Goal: Task Accomplishment & Management: Complete application form

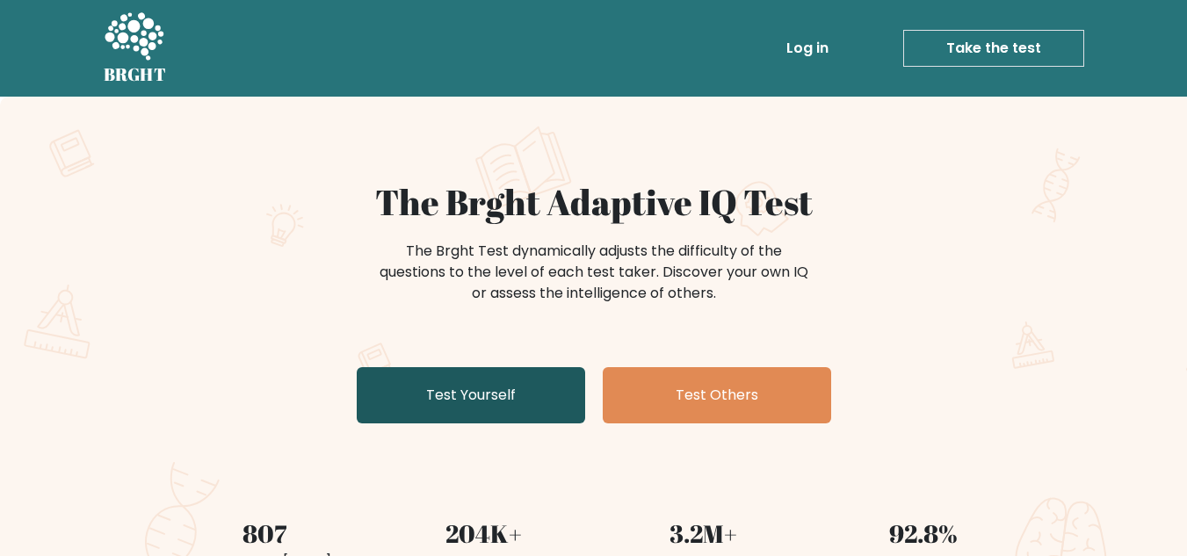
click at [500, 386] on link "Test Yourself" at bounding box center [471, 395] width 228 height 56
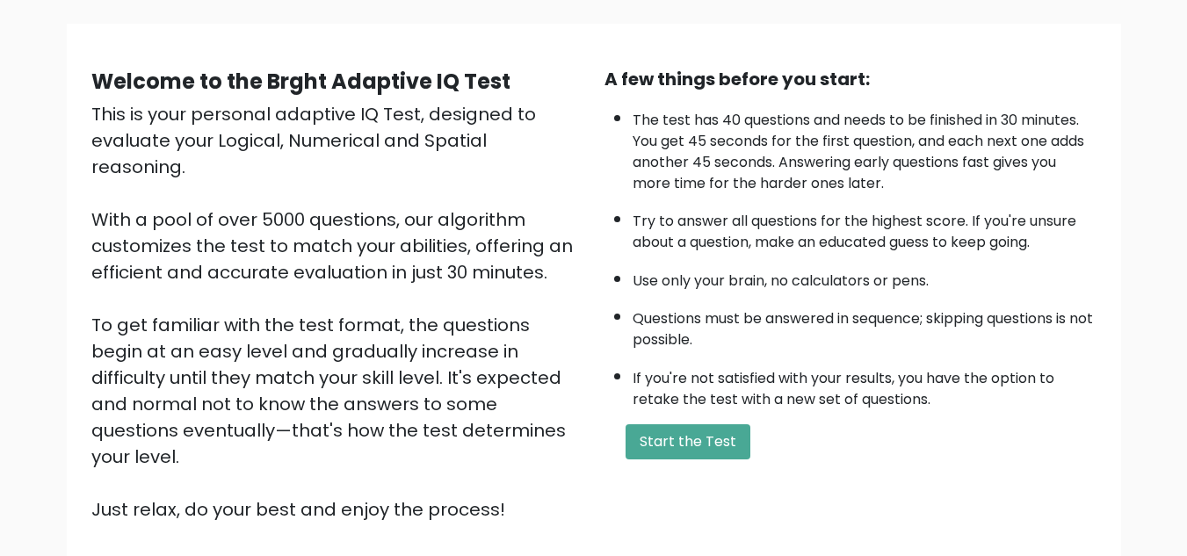
scroll to position [123, 0]
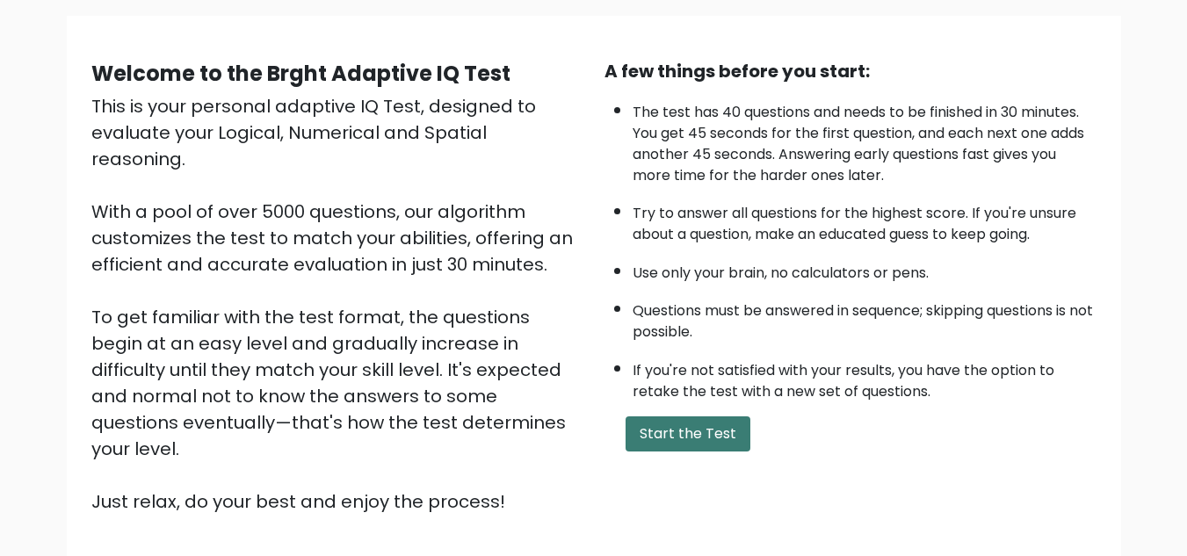
click at [726, 427] on button "Start the Test" at bounding box center [687, 433] width 125 height 35
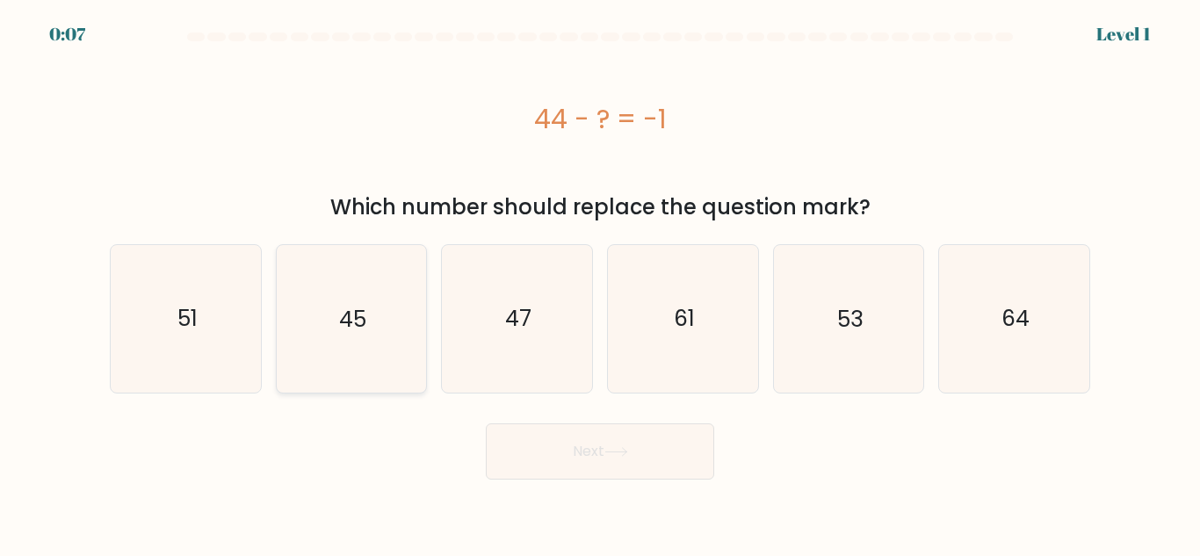
click at [329, 351] on icon "45" at bounding box center [351, 318] width 147 height 147
click at [600, 283] on input "b. 45" at bounding box center [600, 280] width 1 height 4
radio input "true"
click at [617, 460] on button "Next" at bounding box center [600, 451] width 228 height 56
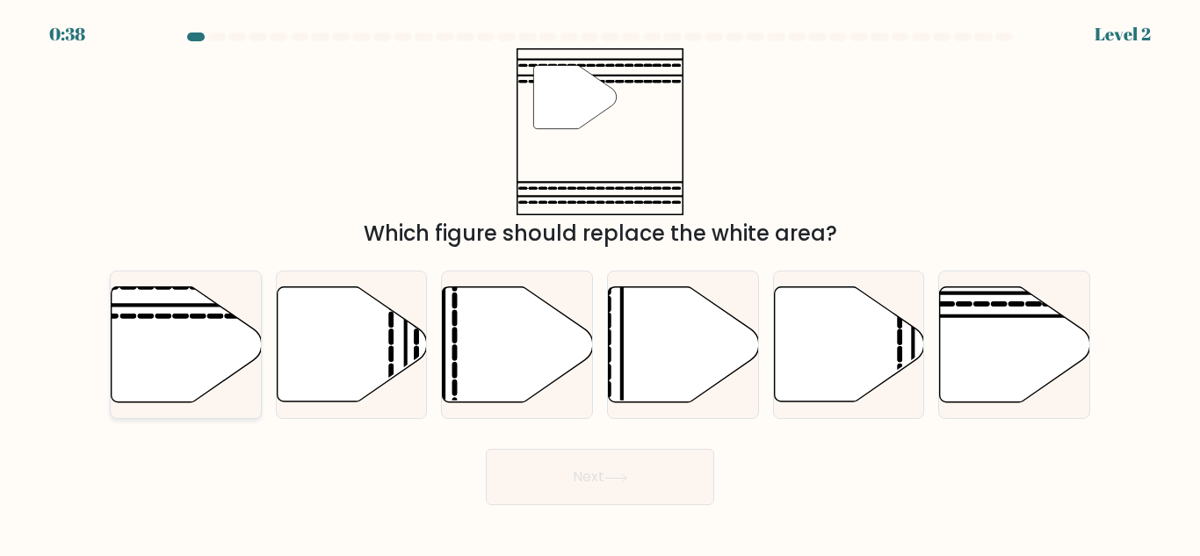
click at [193, 337] on icon at bounding box center [187, 344] width 150 height 115
click at [600, 283] on input "a." at bounding box center [600, 280] width 1 height 4
radio input "true"
click at [612, 497] on button "Next" at bounding box center [600, 477] width 228 height 56
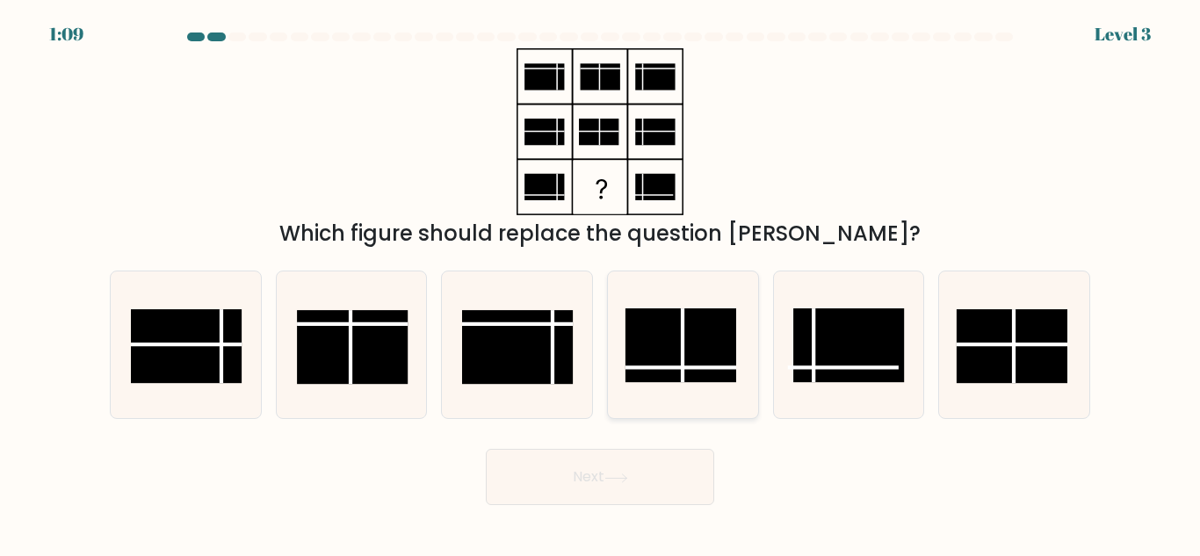
click at [676, 349] on rect at bounding box center [680, 345] width 111 height 74
click at [601, 283] on input "d." at bounding box center [600, 280] width 1 height 4
radio input "true"
click at [652, 477] on button "Next" at bounding box center [600, 477] width 228 height 56
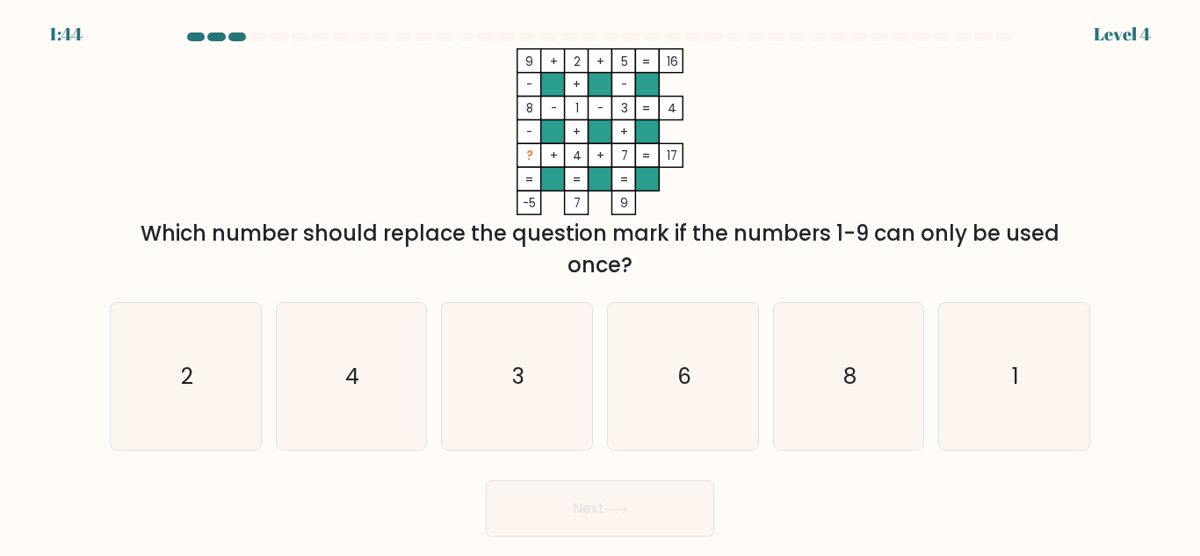
click at [531, 153] on tspan "?" at bounding box center [529, 156] width 7 height 17
click at [531, 159] on tspan "?" at bounding box center [529, 156] width 7 height 17
click at [648, 423] on icon "6" at bounding box center [683, 376] width 147 height 147
click at [601, 283] on input "d. 6" at bounding box center [600, 280] width 1 height 4
radio input "true"
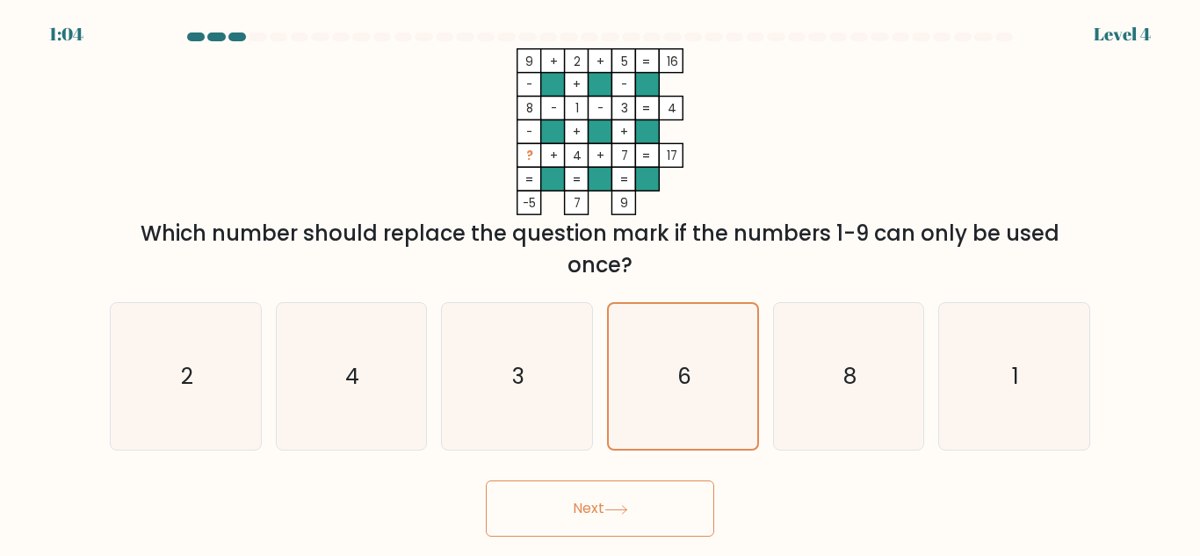
click at [639, 512] on button "Next" at bounding box center [600, 509] width 228 height 56
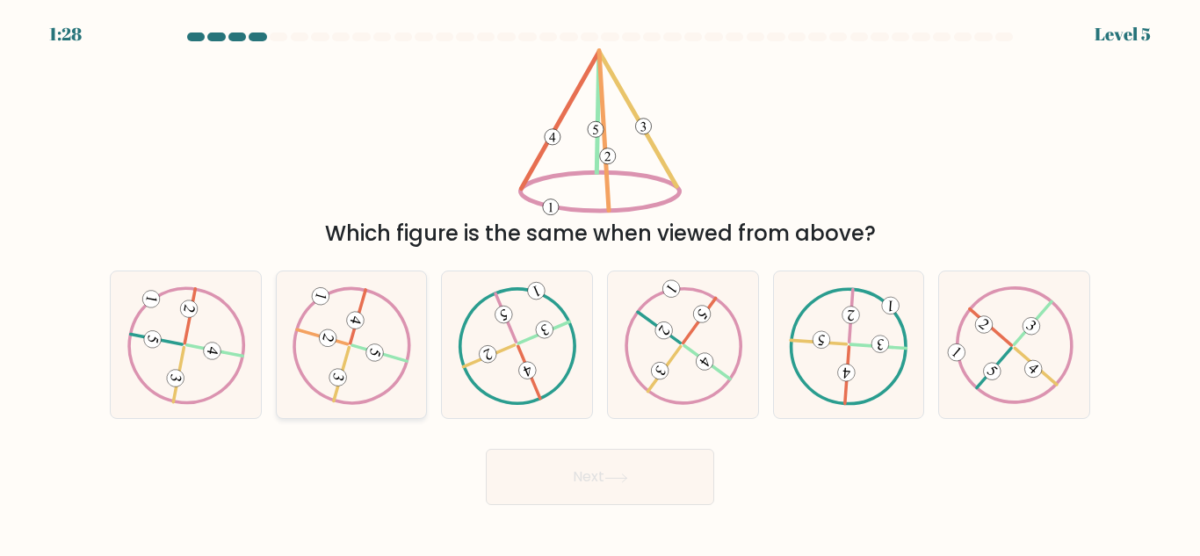
drag, startPoint x: 351, startPoint y: 371, endPoint x: 363, endPoint y: 366, distance: 13.1
click at [353, 368] on icon at bounding box center [351, 345] width 119 height 118
click at [600, 283] on input "b." at bounding box center [600, 280] width 1 height 4
radio input "true"
click at [603, 462] on button "Next" at bounding box center [600, 477] width 228 height 56
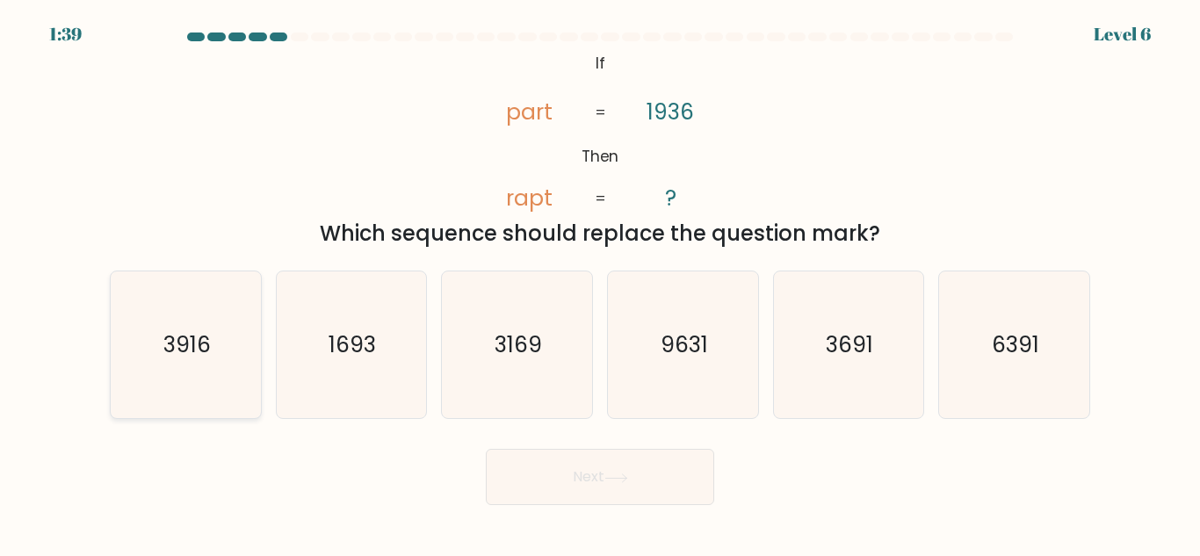
click at [213, 343] on icon "3916" at bounding box center [185, 344] width 147 height 147
click at [600, 283] on input "a. 3916" at bounding box center [600, 280] width 1 height 4
radio input "true"
click at [672, 483] on button "Next" at bounding box center [600, 477] width 228 height 56
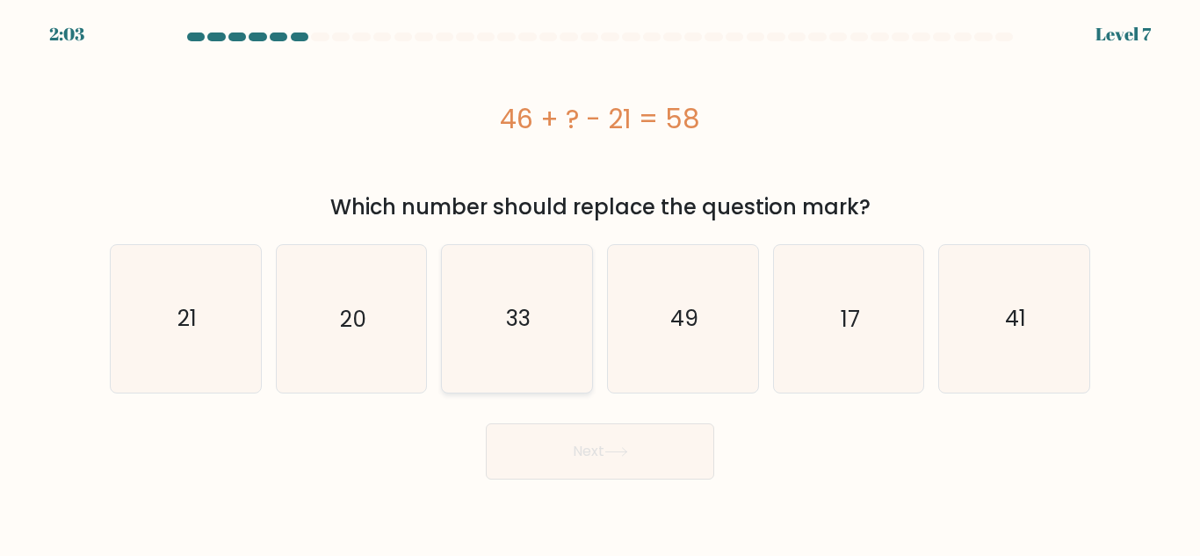
click at [540, 334] on icon "33" at bounding box center [517, 318] width 147 height 147
click at [600, 283] on input "c. 33" at bounding box center [600, 280] width 1 height 4
radio input "true"
click at [585, 416] on div "Next" at bounding box center [599, 447] width 1001 height 65
click at [585, 451] on button "Next" at bounding box center [600, 451] width 228 height 56
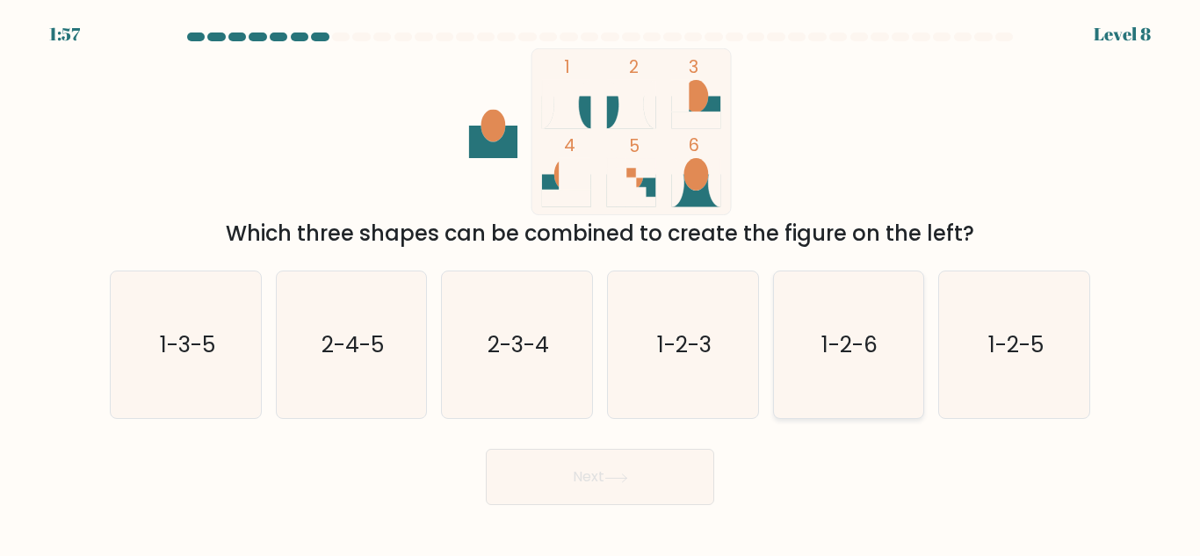
click at [828, 371] on icon "1-2-6" at bounding box center [848, 344] width 147 height 147
click at [601, 283] on input "e. 1-2-6" at bounding box center [600, 280] width 1 height 4
radio input "true"
click at [614, 481] on icon at bounding box center [616, 478] width 24 height 10
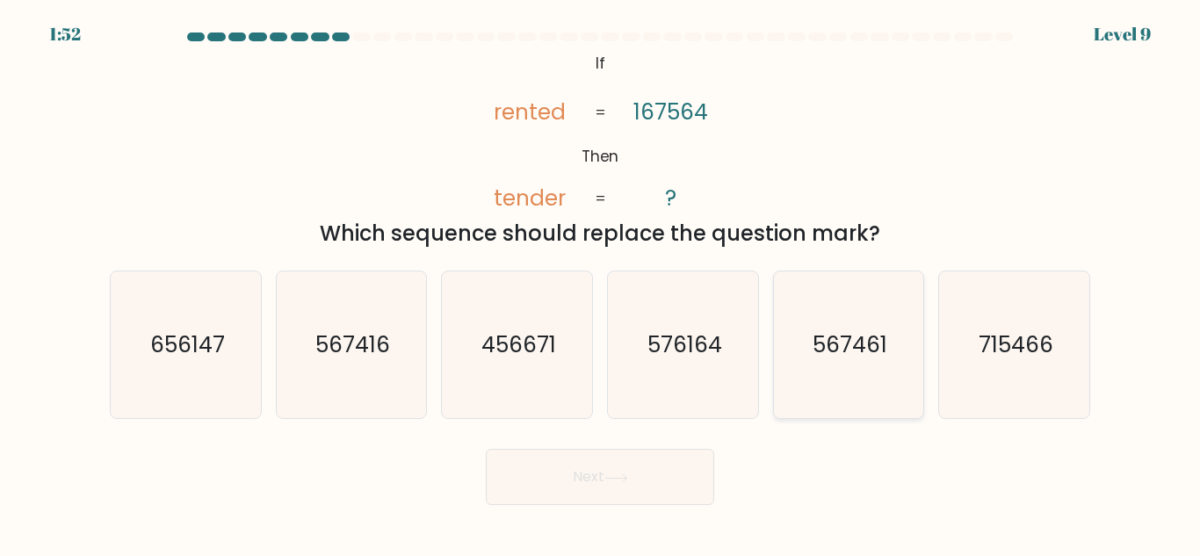
click at [864, 353] on text "567461" at bounding box center [850, 344] width 75 height 31
click at [601, 283] on input "e. 567461" at bounding box center [600, 280] width 1 height 4
radio input "true"
click at [612, 473] on icon at bounding box center [616, 478] width 24 height 10
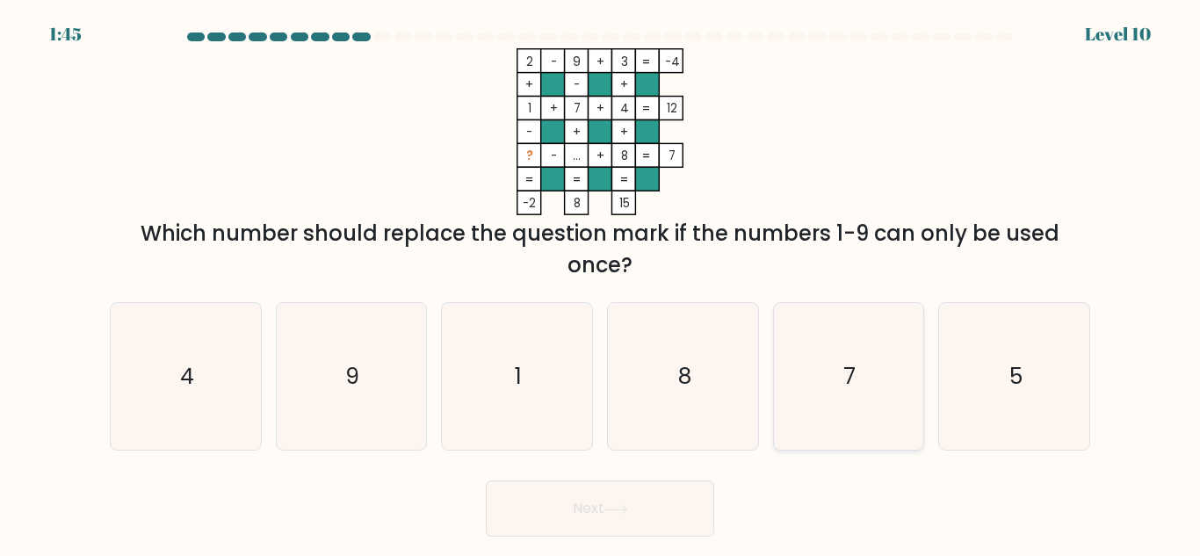
click at [837, 386] on icon "7" at bounding box center [848, 376] width 147 height 147
click at [601, 283] on input "e. 7" at bounding box center [600, 280] width 1 height 4
radio input "true"
click at [626, 490] on button "Next" at bounding box center [600, 509] width 228 height 56
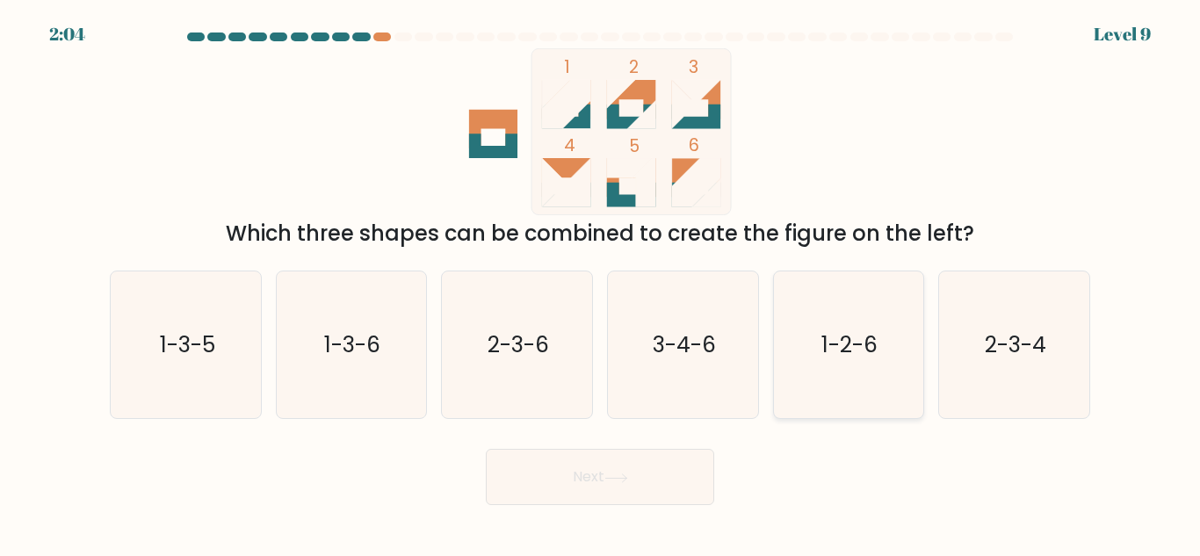
click at [842, 364] on icon "1-2-6" at bounding box center [848, 344] width 147 height 147
click at [601, 283] on input "e. 1-2-6" at bounding box center [600, 280] width 1 height 4
radio input "true"
click at [588, 493] on button "Next" at bounding box center [600, 477] width 228 height 56
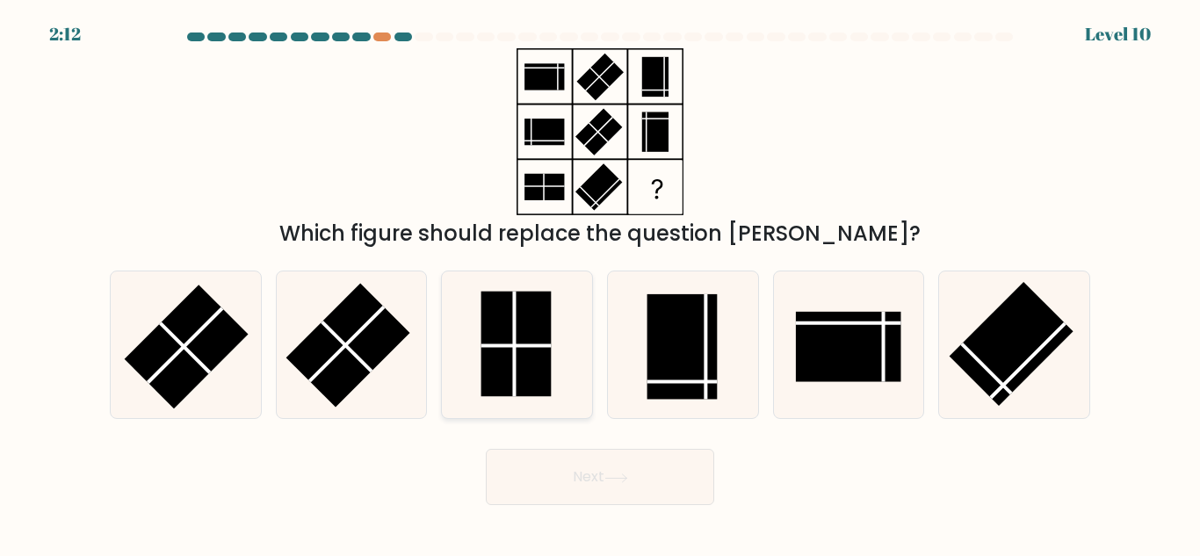
click at [525, 353] on rect at bounding box center [516, 344] width 70 height 105
click at [600, 283] on input "c." at bounding box center [600, 280] width 1 height 4
radio input "true"
click at [638, 489] on button "Next" at bounding box center [600, 477] width 228 height 56
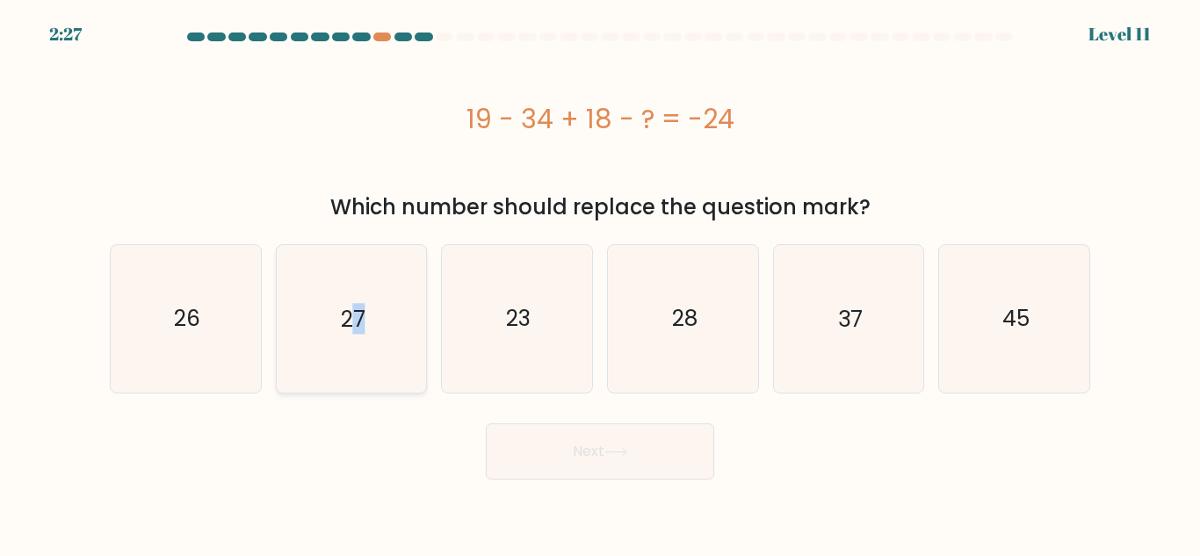
click at [359, 320] on text "27" at bounding box center [353, 318] width 25 height 31
click at [351, 285] on icon "27" at bounding box center [351, 318] width 147 height 147
click at [600, 283] on input "b. 27" at bounding box center [600, 280] width 1 height 4
radio input "true"
click at [580, 459] on button "Next" at bounding box center [600, 451] width 228 height 56
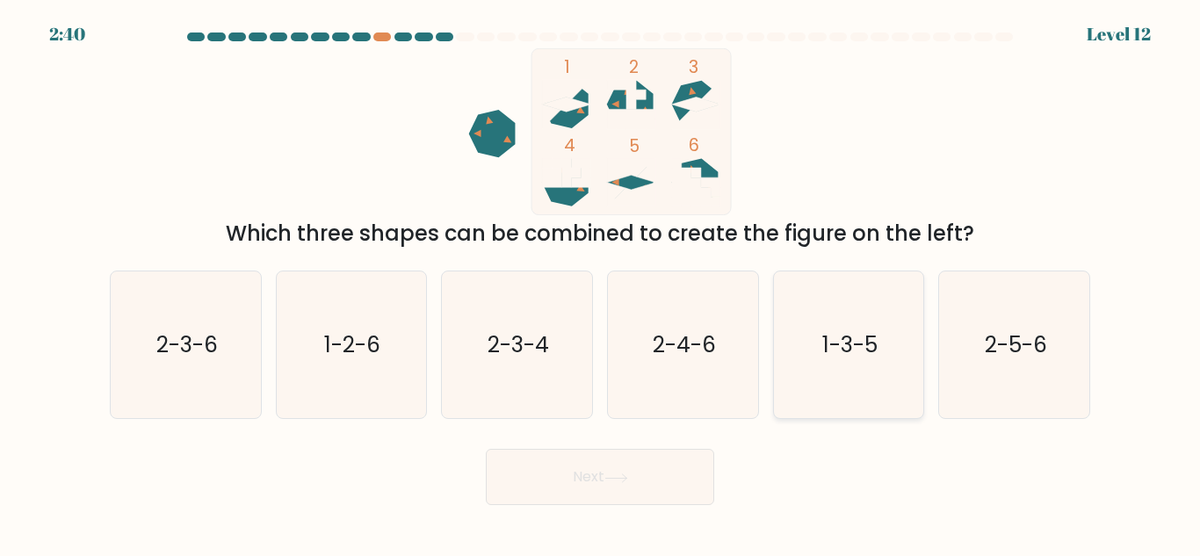
click at [872, 361] on icon "1-3-5" at bounding box center [848, 344] width 147 height 147
click at [601, 283] on input "e. 1-3-5" at bounding box center [600, 280] width 1 height 4
radio input "true"
click at [603, 473] on button "Next" at bounding box center [600, 477] width 228 height 56
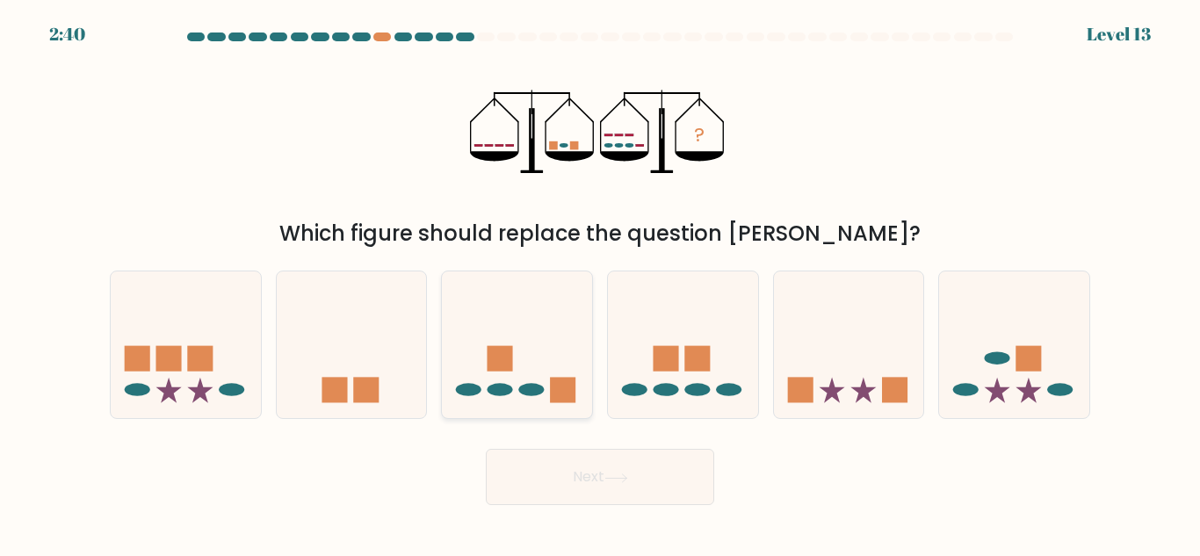
click at [533, 361] on icon at bounding box center [517, 345] width 150 height 124
click at [600, 283] on input "c." at bounding box center [600, 280] width 1 height 4
radio input "true"
click at [538, 480] on button "Next" at bounding box center [600, 477] width 228 height 56
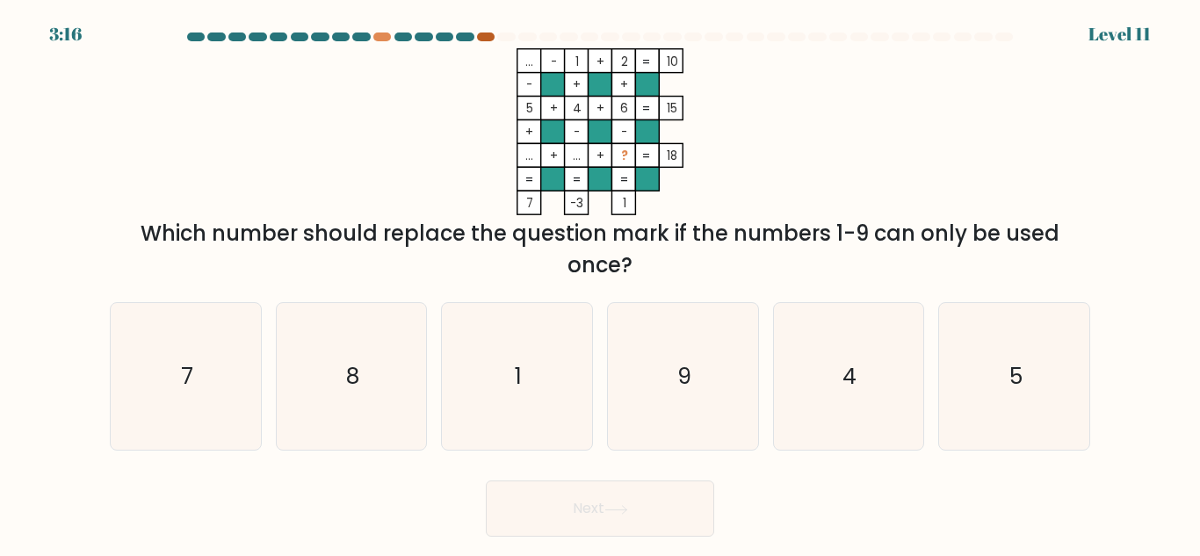
click at [489, 36] on div at bounding box center [486, 37] width 18 height 9
click at [528, 108] on tspan "5" at bounding box center [529, 108] width 7 height 17
click at [530, 109] on tspan "5" at bounding box center [529, 108] width 7 height 17
click at [624, 154] on tspan "?" at bounding box center [624, 156] width 7 height 17
click at [213, 375] on icon "7" at bounding box center [185, 376] width 147 height 147
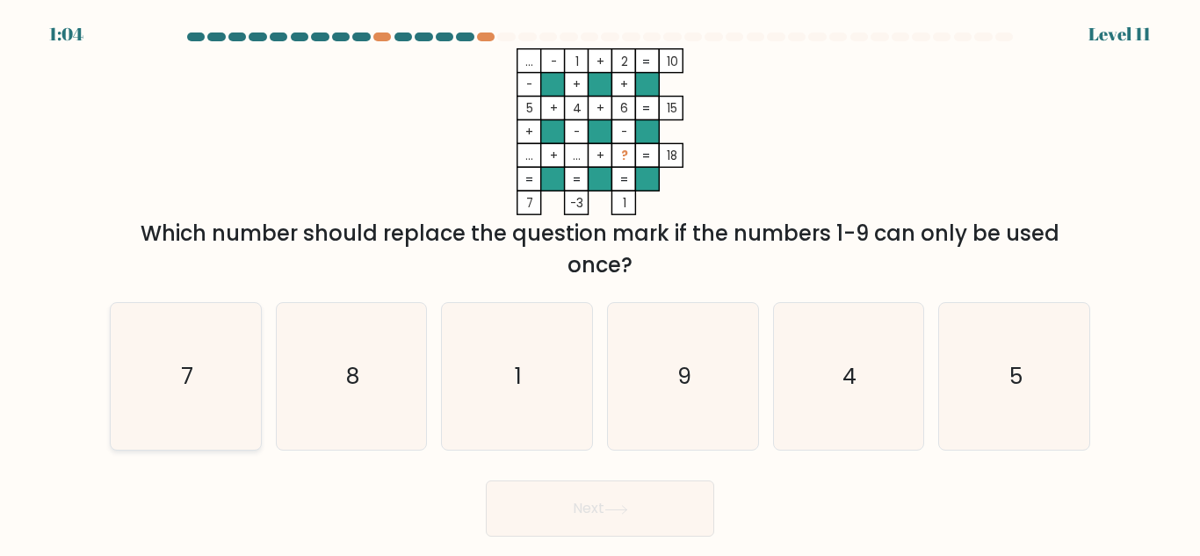
click at [600, 283] on input "a. 7" at bounding box center [600, 280] width 1 height 4
radio input "true"
click at [618, 503] on button "Next" at bounding box center [600, 509] width 228 height 56
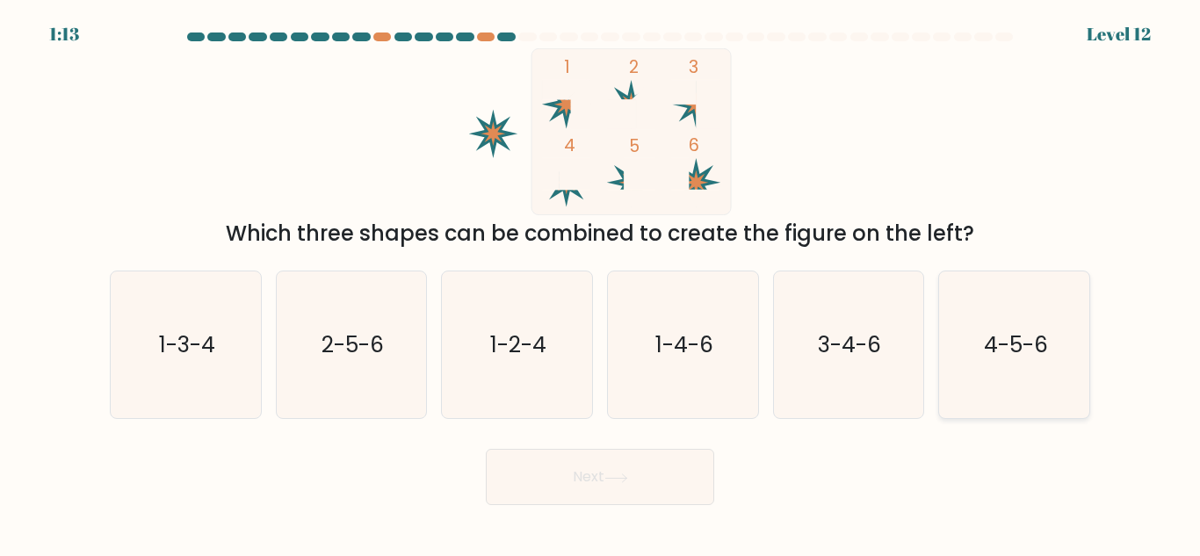
click at [987, 341] on text "4-5-6" at bounding box center [1016, 344] width 64 height 31
click at [601, 283] on input "f. 4-5-6" at bounding box center [600, 280] width 1 height 4
radio input "true"
click at [638, 466] on button "Next" at bounding box center [600, 477] width 228 height 56
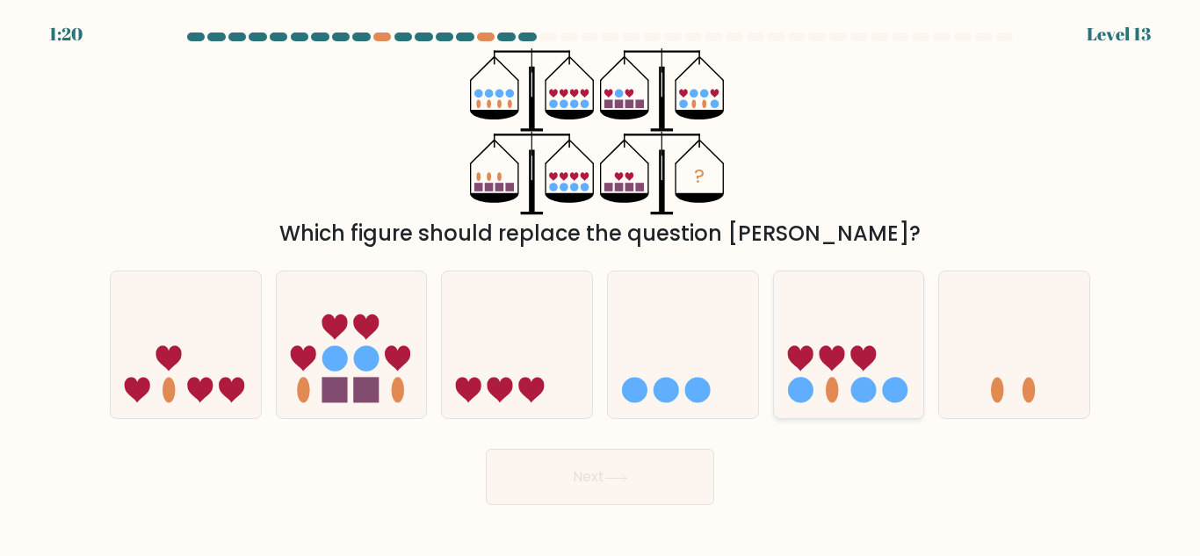
drag, startPoint x: 862, startPoint y: 349, endPoint x: 836, endPoint y: 366, distance: 30.9
click at [864, 346] on icon at bounding box center [849, 345] width 150 height 124
click at [601, 283] on input "e." at bounding box center [600, 280] width 1 height 4
radio input "true"
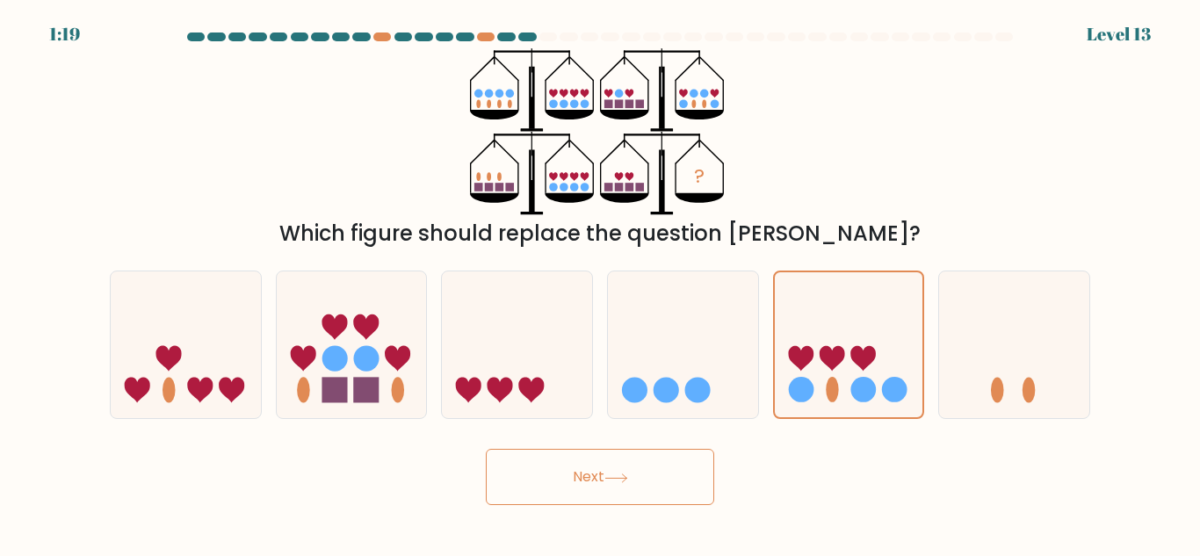
click at [602, 489] on button "Next" at bounding box center [600, 477] width 228 height 56
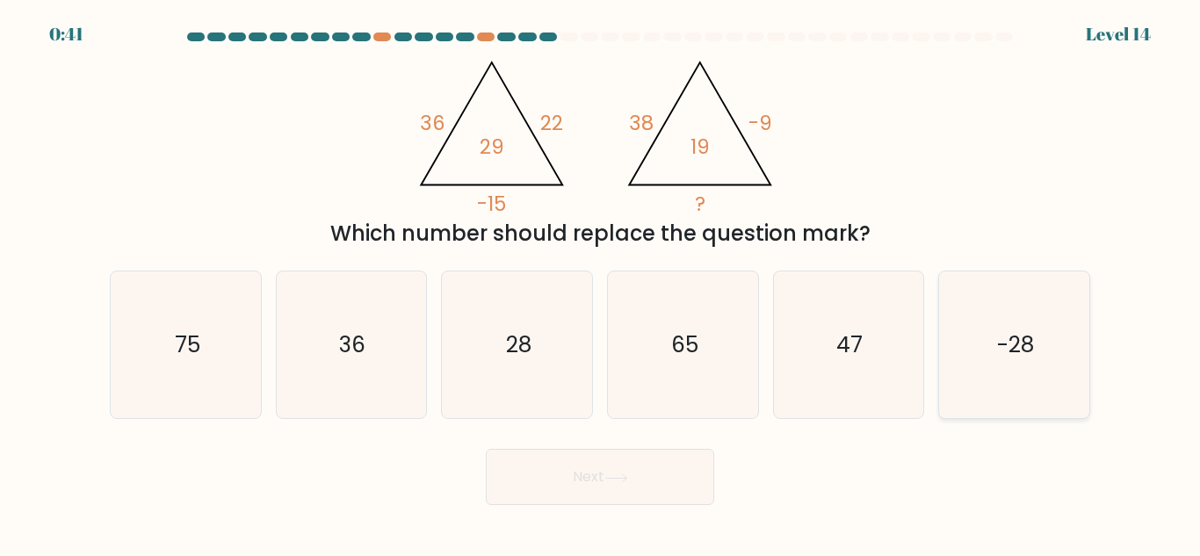
click at [1030, 349] on text "-28" at bounding box center [1015, 344] width 37 height 31
click at [601, 283] on input "f. -28" at bounding box center [600, 280] width 1 height 4
radio input "true"
click at [591, 504] on button "Next" at bounding box center [600, 477] width 228 height 56
click at [592, 488] on button "Next" at bounding box center [600, 477] width 228 height 56
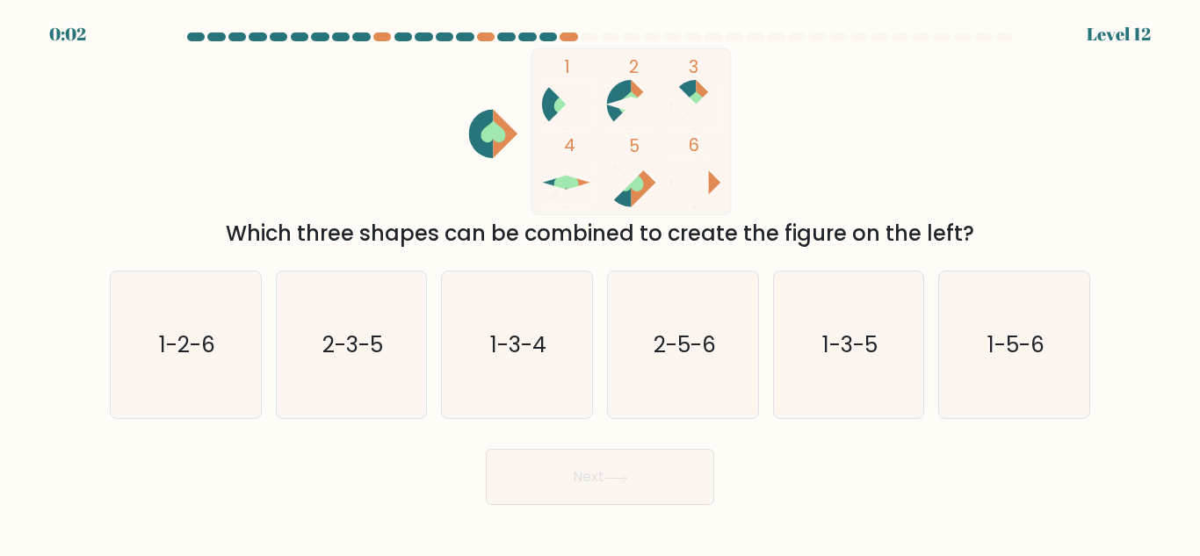
drag, startPoint x: 681, startPoint y: 357, endPoint x: 641, endPoint y: 481, distance: 130.0
click at [682, 356] on text "2-5-6" at bounding box center [684, 344] width 62 height 31
click at [601, 283] on input "d. 2-5-6" at bounding box center [600, 280] width 1 height 4
radio input "true"
click at [636, 475] on button "Next" at bounding box center [600, 477] width 228 height 56
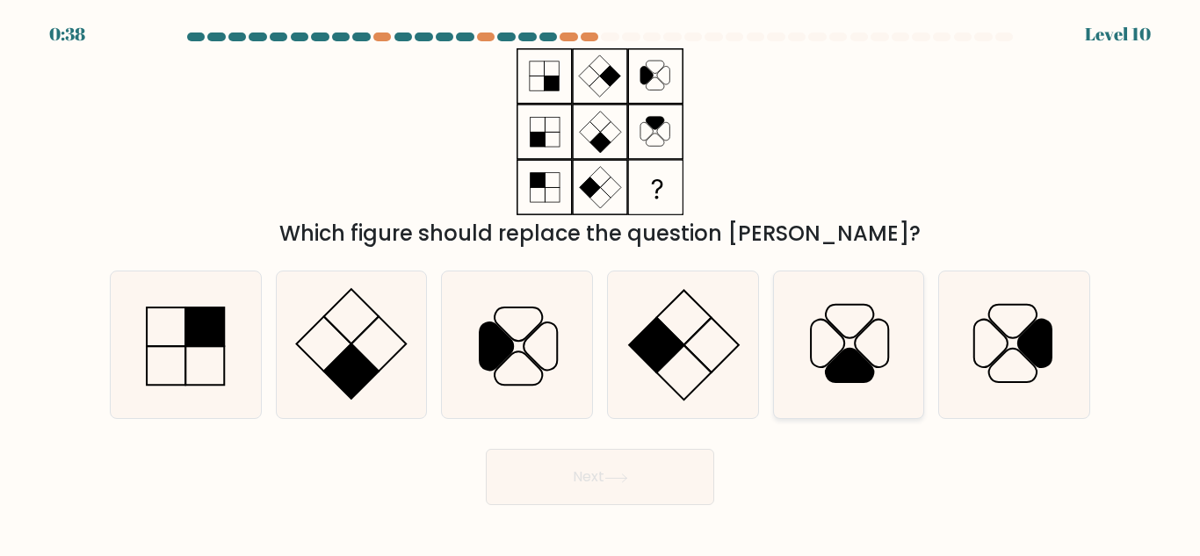
click at [862, 334] on icon at bounding box center [872, 343] width 33 height 47
click at [601, 283] on input "e." at bounding box center [600, 280] width 1 height 4
radio input "true"
click at [1037, 343] on icon at bounding box center [1034, 343] width 33 height 47
click at [601, 283] on input "f." at bounding box center [600, 280] width 1 height 4
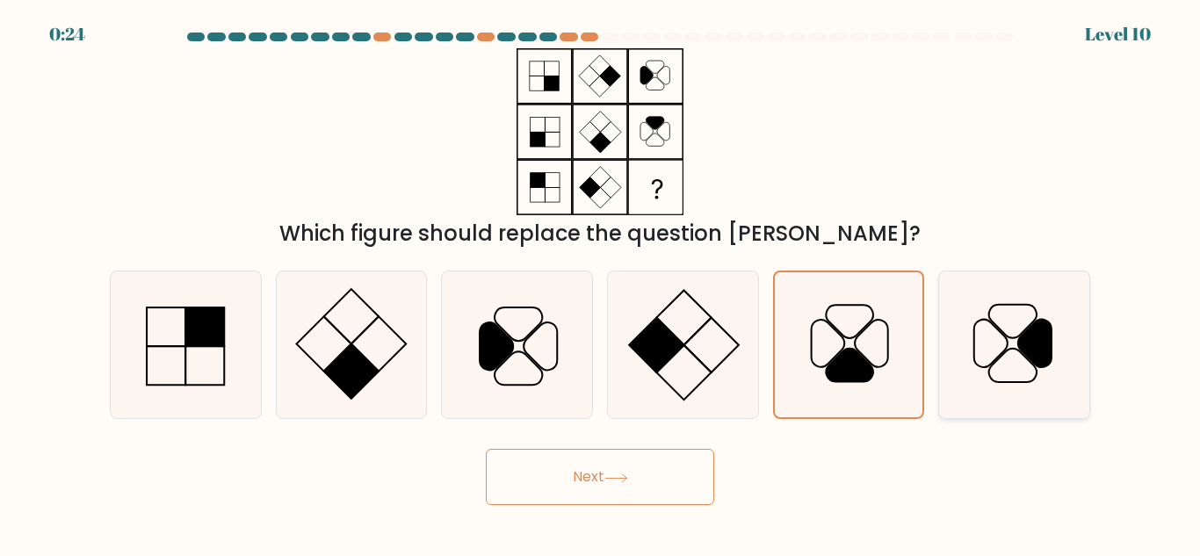
radio input "true"
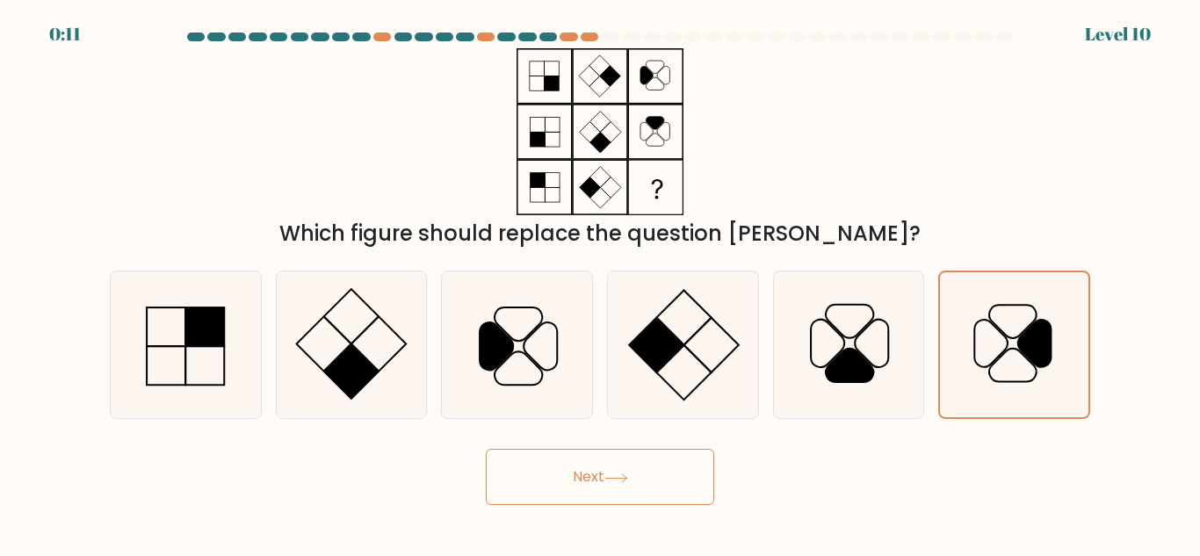
click at [657, 487] on button "Next" at bounding box center [600, 477] width 228 height 56
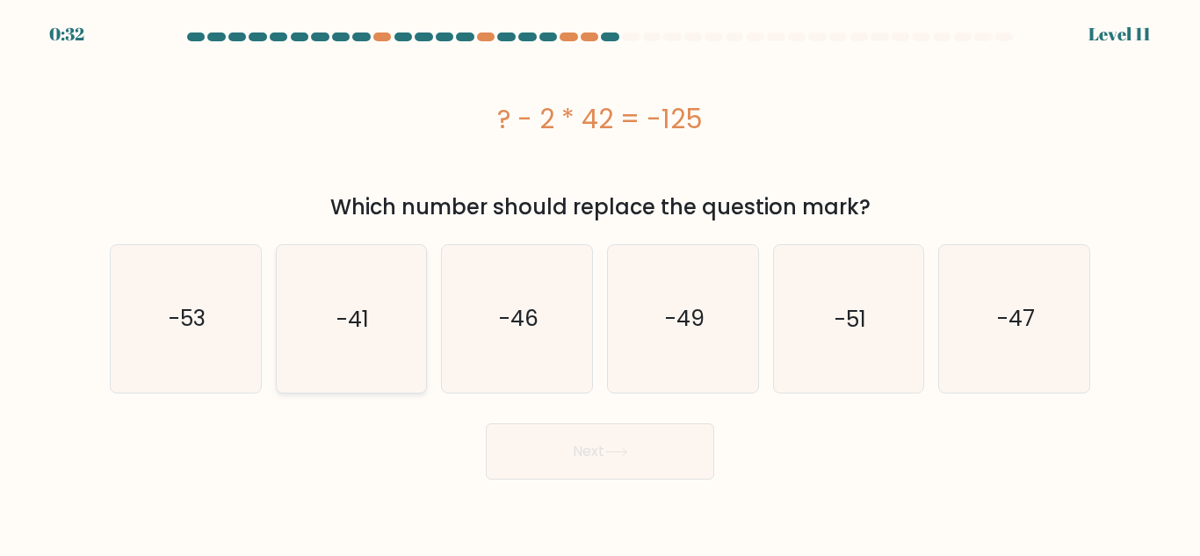
click at [359, 325] on text "-41" at bounding box center [352, 318] width 33 height 31
click at [600, 283] on input "b. -41" at bounding box center [600, 280] width 1 height 4
radio input "true"
click at [564, 436] on button "Next" at bounding box center [600, 451] width 228 height 56
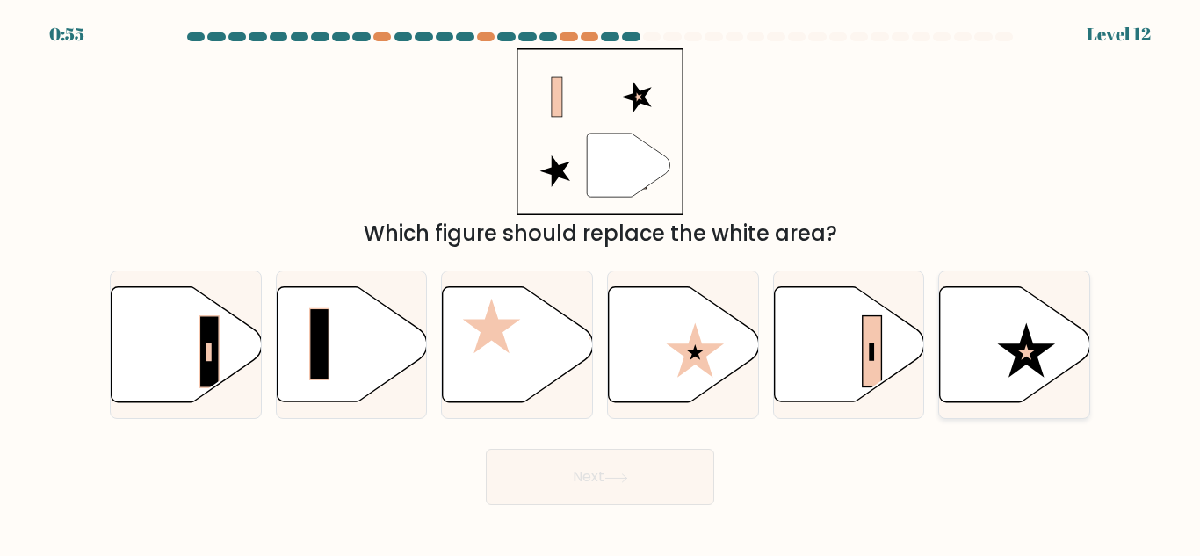
click at [992, 360] on icon at bounding box center [1015, 344] width 150 height 115
click at [601, 283] on input "f." at bounding box center [600, 280] width 1 height 4
radio input "true"
click at [632, 472] on button "Next" at bounding box center [600, 477] width 228 height 56
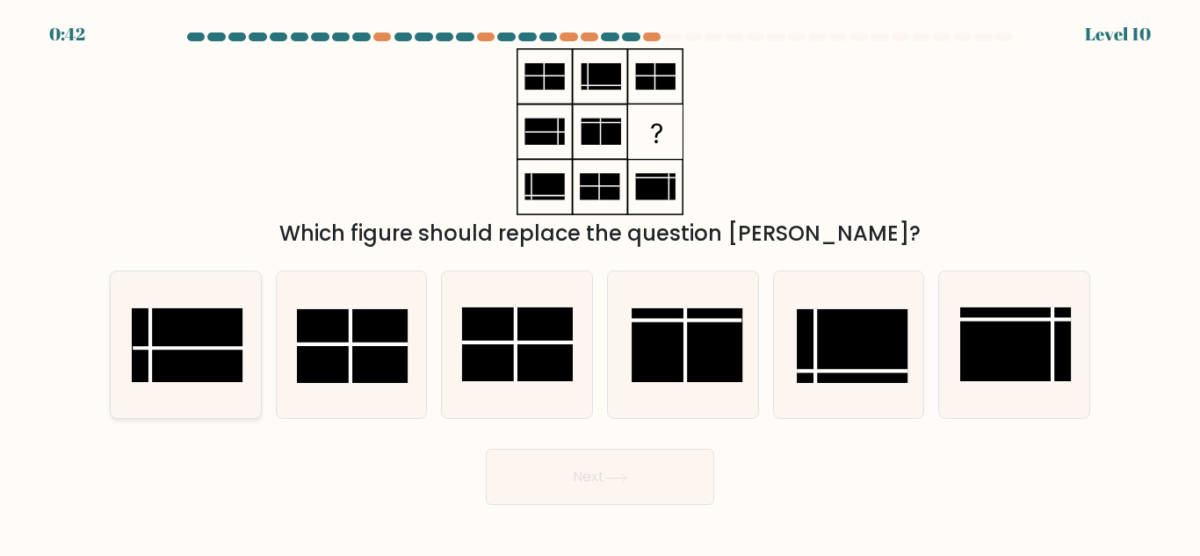
click at [199, 343] on rect at bounding box center [187, 345] width 111 height 74
click at [600, 283] on input "a." at bounding box center [600, 280] width 1 height 4
radio input "true"
click at [628, 479] on icon at bounding box center [616, 478] width 24 height 10
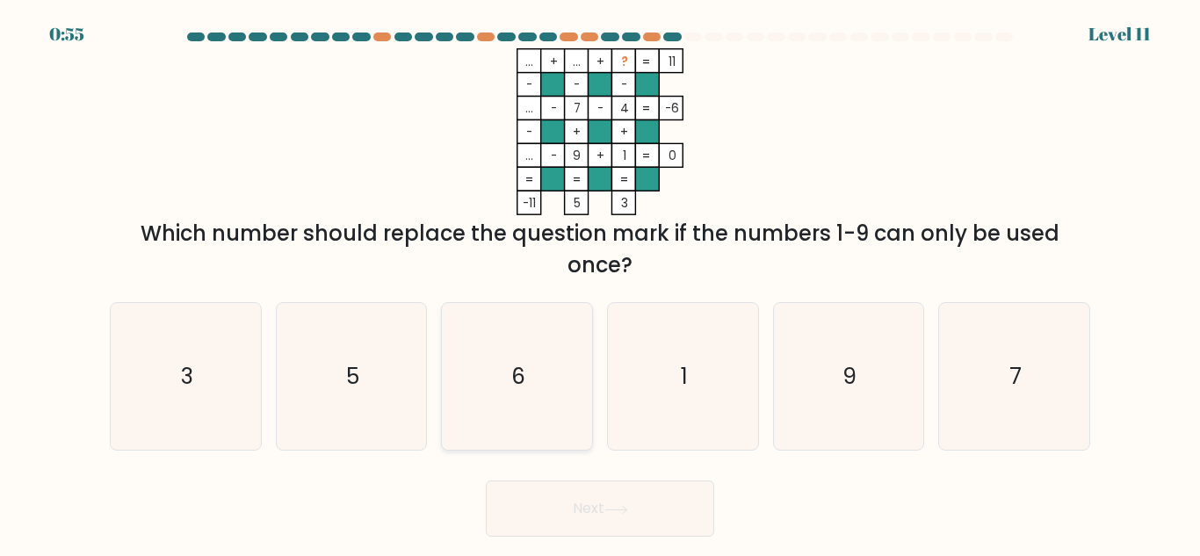
click at [498, 381] on icon "6" at bounding box center [517, 376] width 147 height 147
click at [600, 283] on input "c. 6" at bounding box center [600, 280] width 1 height 4
radio input "true"
click at [666, 502] on button "Next" at bounding box center [600, 509] width 228 height 56
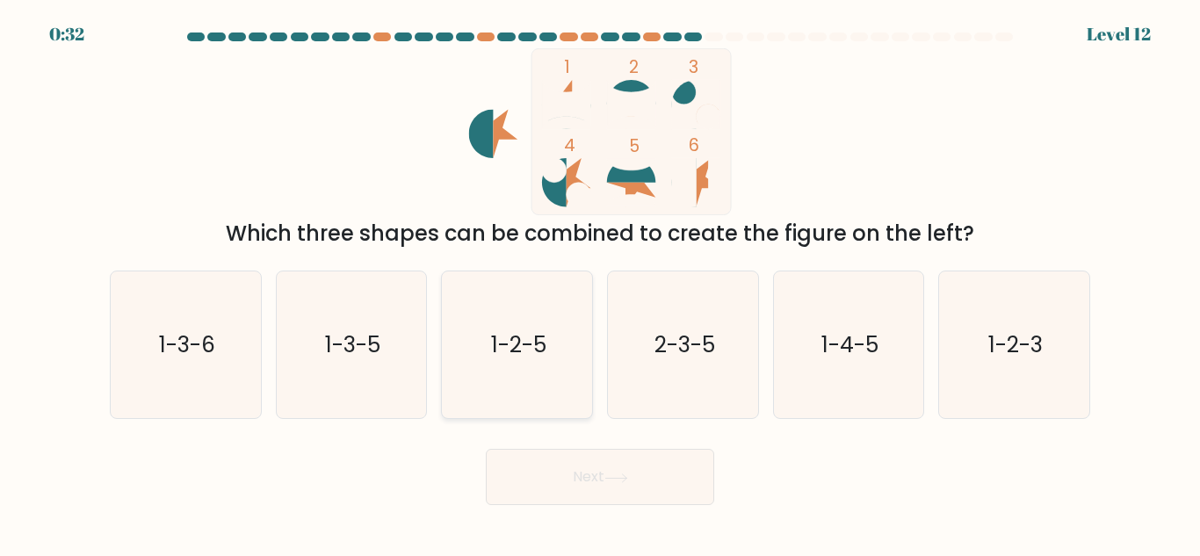
click at [531, 374] on icon "1-2-5" at bounding box center [517, 344] width 147 height 147
click at [600, 283] on input "c. 1-2-5" at bounding box center [600, 280] width 1 height 4
radio input "true"
click at [648, 472] on button "Next" at bounding box center [600, 477] width 228 height 56
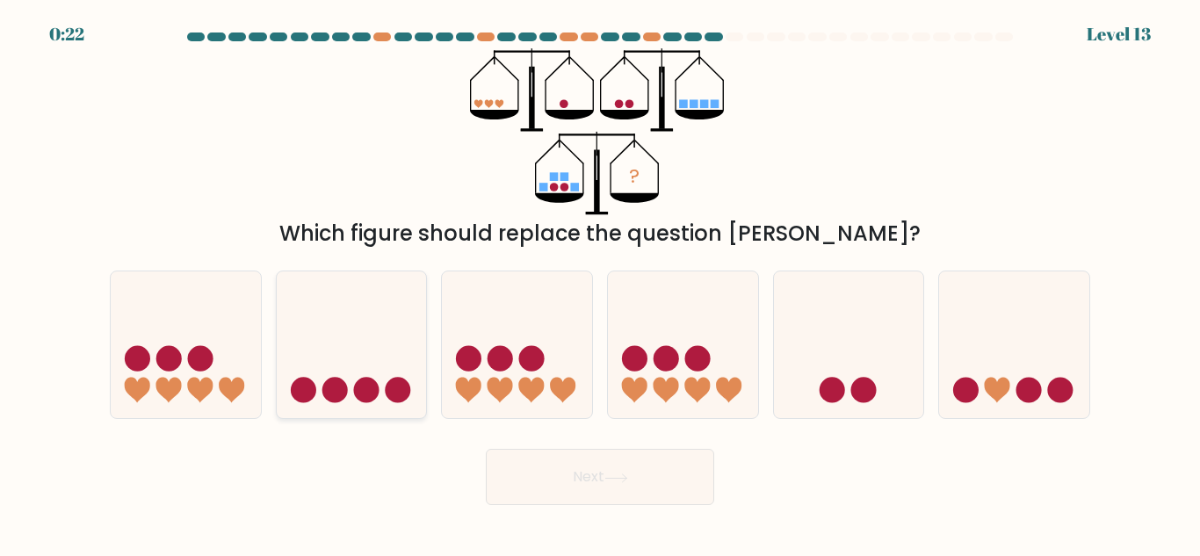
click at [355, 401] on icon at bounding box center [352, 345] width 150 height 124
click at [600, 283] on input "b." at bounding box center [600, 280] width 1 height 4
radio input "true"
click at [196, 384] on icon at bounding box center [200, 390] width 25 height 25
click at [600, 283] on input "a." at bounding box center [600, 280] width 1 height 4
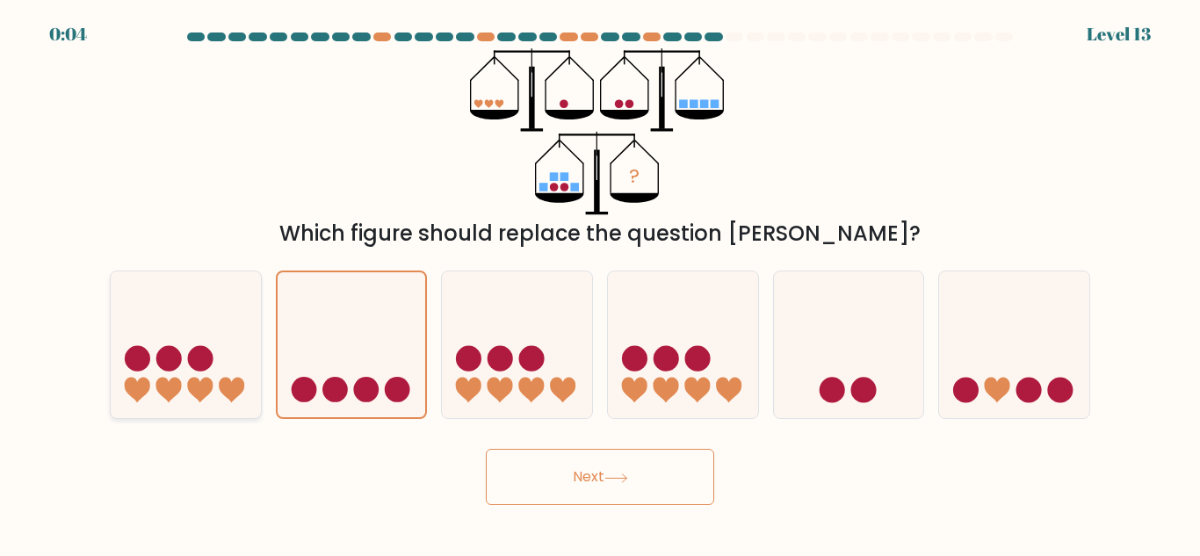
radio input "true"
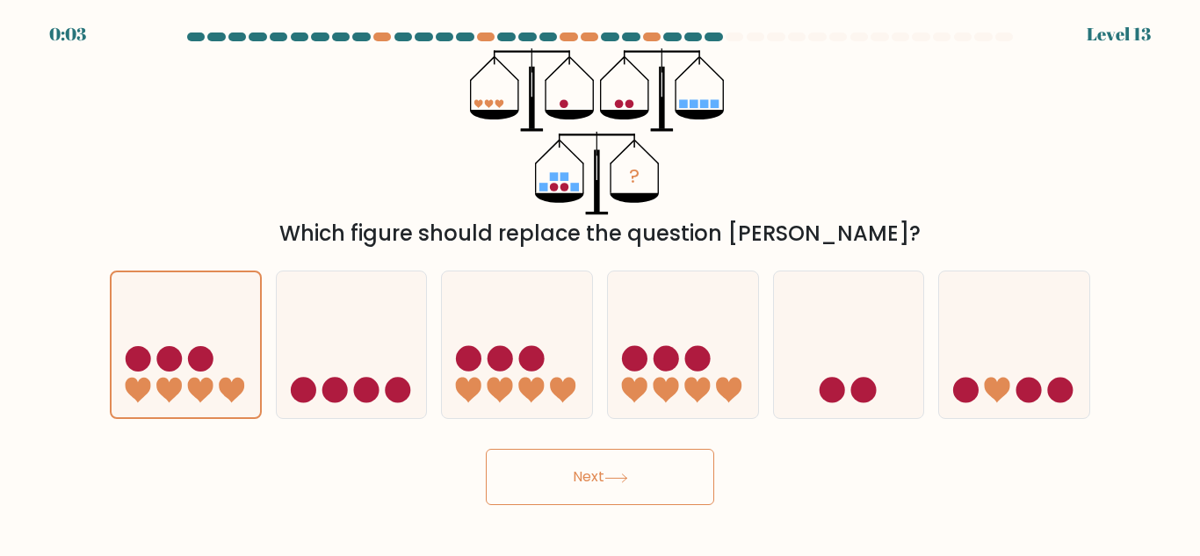
click at [667, 480] on button "Next" at bounding box center [600, 477] width 228 height 56
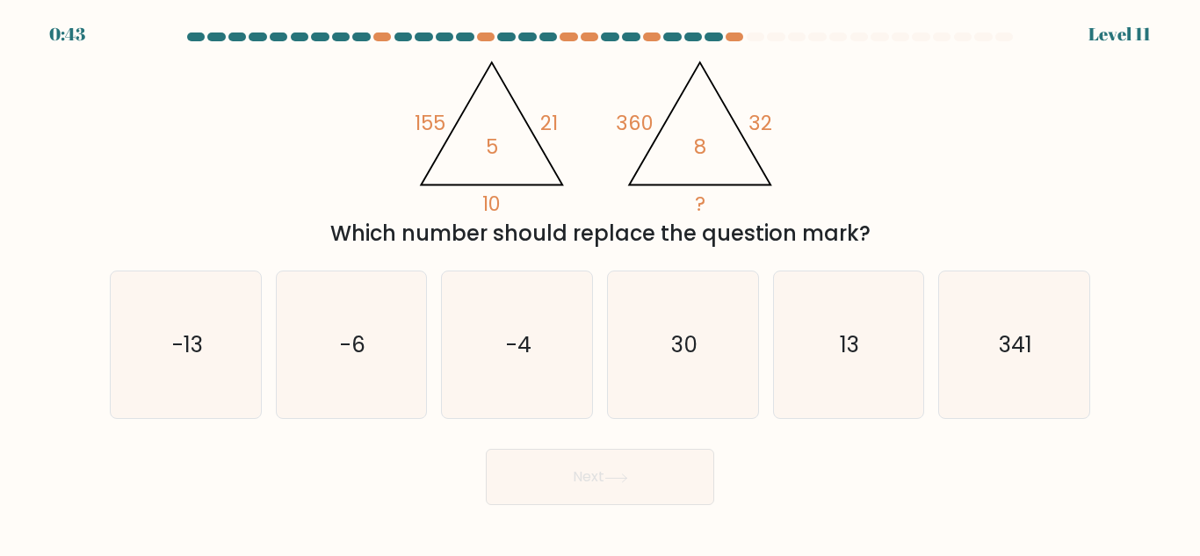
click at [1007, 176] on div "@import url('https://fonts.googleapis.com/css?family=Abril+Fatface:400,100,100i…" at bounding box center [599, 148] width 1001 height 201
click at [440, 134] on tspan "155" at bounding box center [429, 123] width 31 height 28
click at [1029, 378] on icon "341" at bounding box center [1014, 344] width 147 height 147
click at [601, 283] on input "f. 341" at bounding box center [600, 280] width 1 height 4
radio input "true"
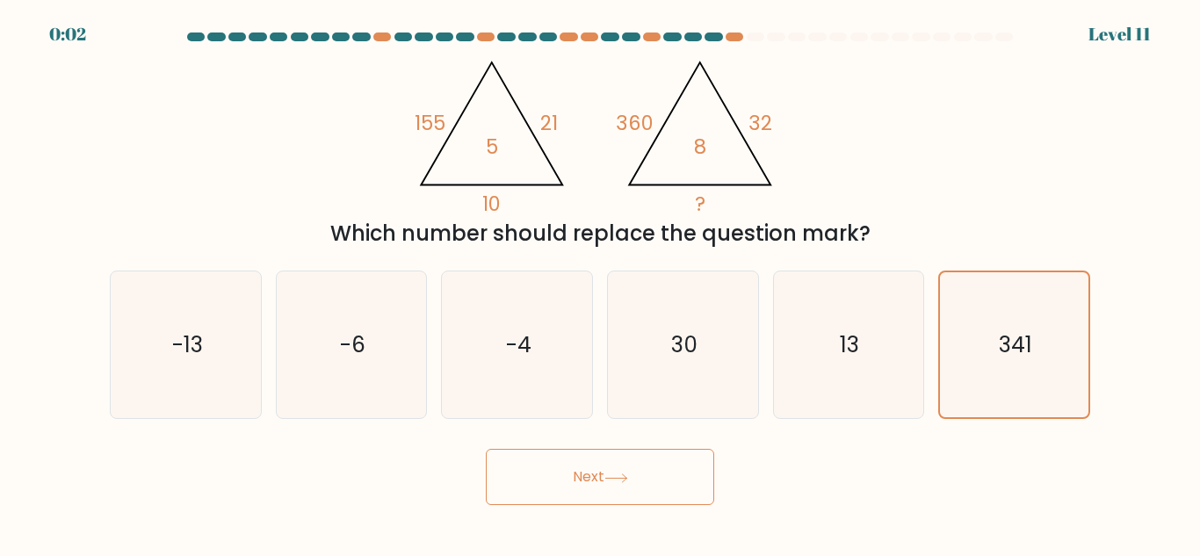
click at [621, 485] on button "Next" at bounding box center [600, 477] width 228 height 56
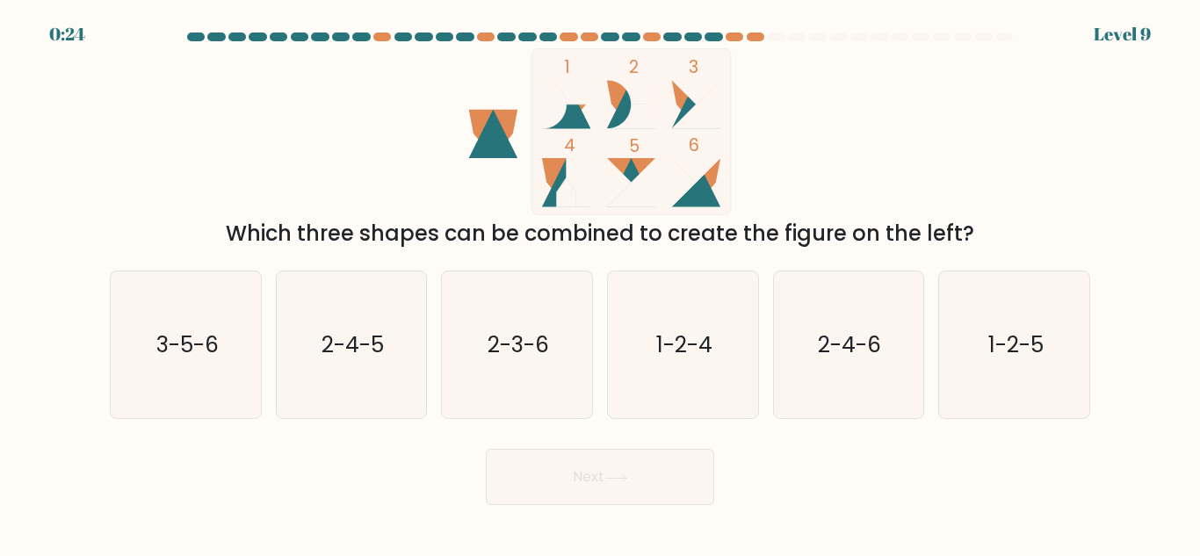
click at [693, 200] on icon at bounding box center [696, 182] width 49 height 49
click at [186, 353] on text "3-5-6" at bounding box center [186, 344] width 62 height 31
click at [600, 283] on input "a. 3-5-6" at bounding box center [600, 280] width 1 height 4
radio input "true"
click at [563, 488] on button "Next" at bounding box center [600, 477] width 228 height 56
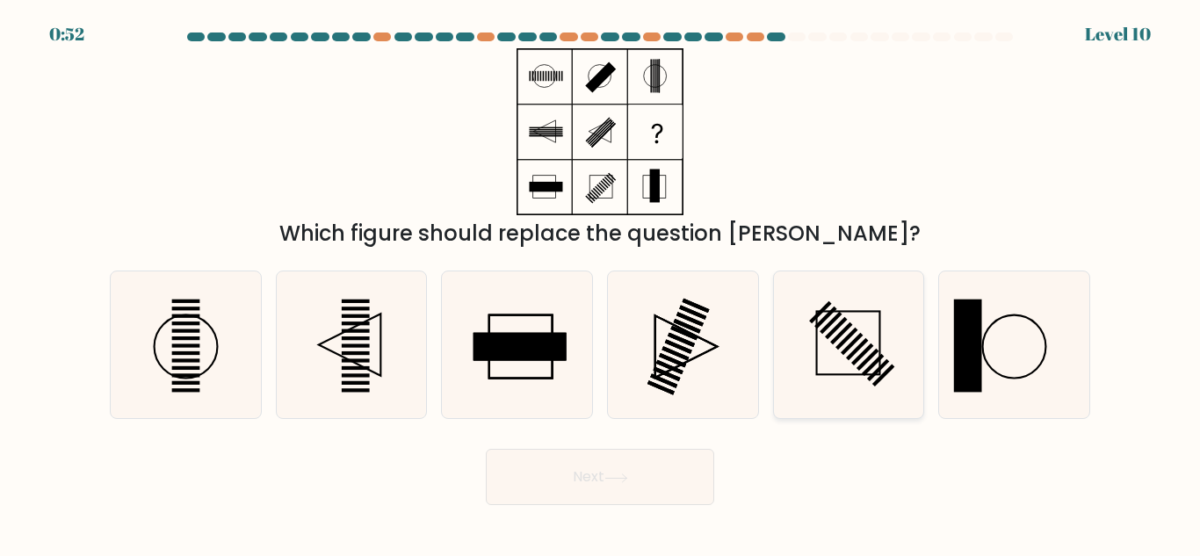
click at [845, 365] on icon at bounding box center [848, 344] width 147 height 147
click at [601, 283] on input "e." at bounding box center [600, 280] width 1 height 4
radio input "true"
click at [348, 365] on icon at bounding box center [351, 344] width 147 height 147
click at [600, 283] on input "b." at bounding box center [600, 280] width 1 height 4
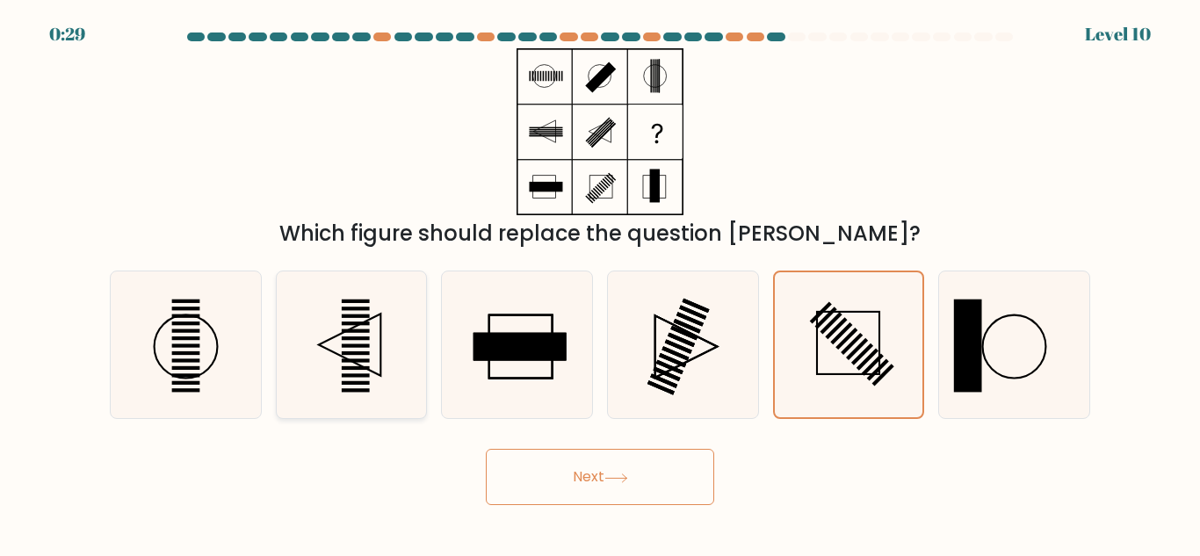
radio input "true"
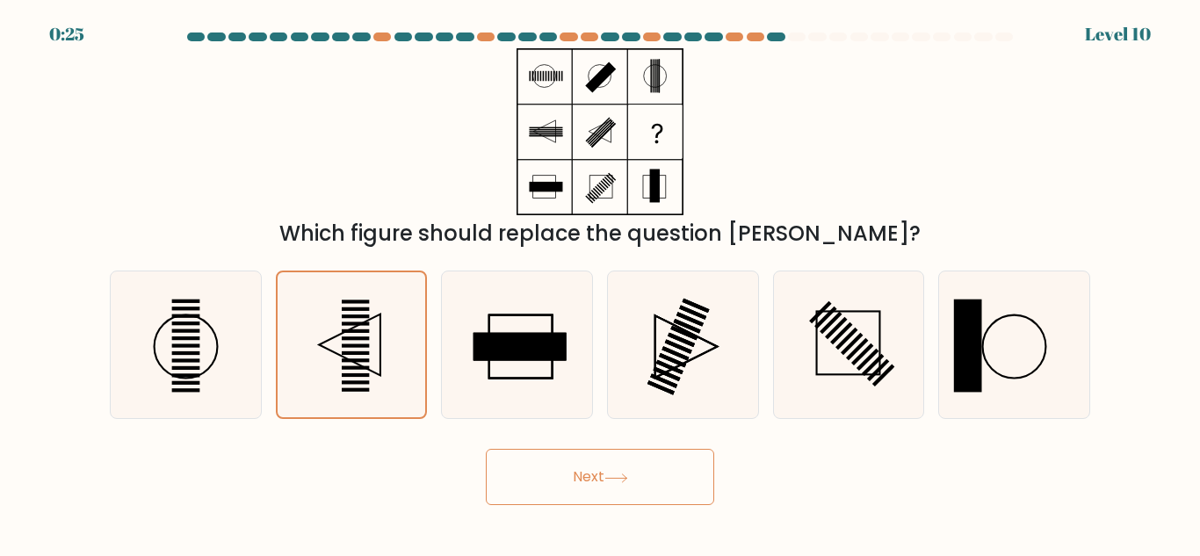
click at [614, 494] on button "Next" at bounding box center [600, 477] width 228 height 56
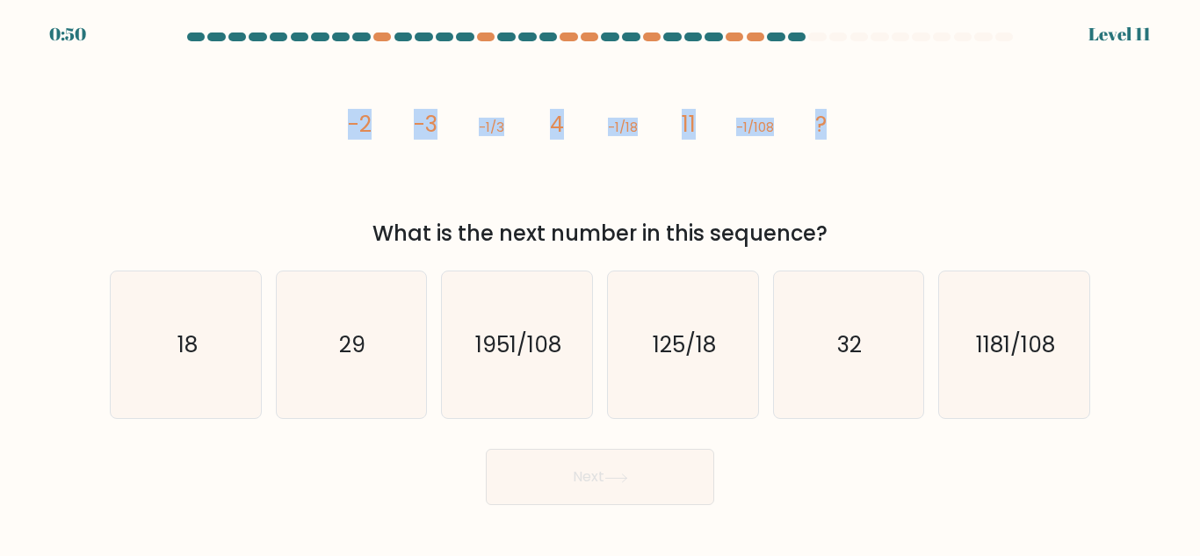
drag, startPoint x: 343, startPoint y: 116, endPoint x: 847, endPoint y: 138, distance: 503.8
click at [847, 138] on icon "image/svg+xml -2 -3 -1/3 4 -1/18 11 -1/108 ?" at bounding box center [599, 131] width 527 height 167
copy g "-2 -3 -1/3 4 -1/18 11 -1/108 ?"
click at [166, 354] on icon "18" at bounding box center [185, 344] width 147 height 147
click at [600, 283] on input "a. 18" at bounding box center [600, 280] width 1 height 4
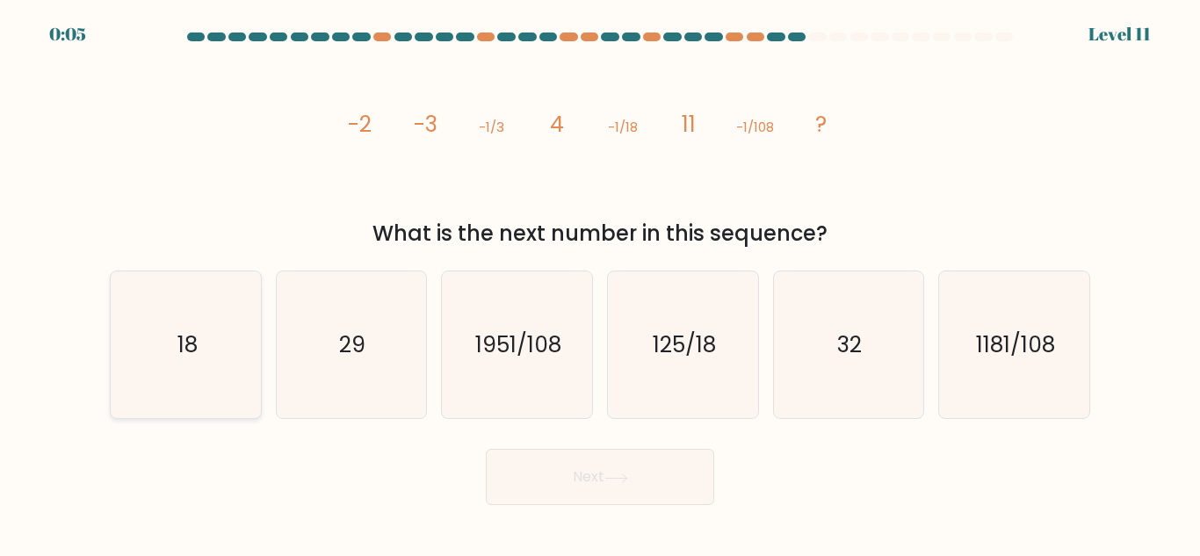
radio input "true"
click at [573, 470] on button "Next" at bounding box center [600, 477] width 228 height 56
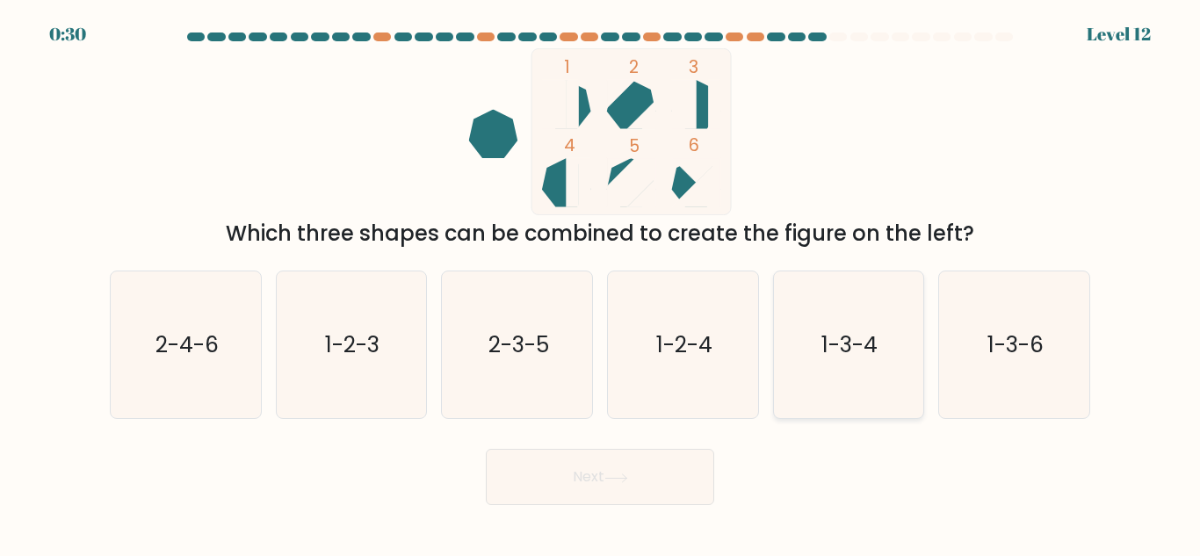
click at [843, 368] on icon "1-3-4" at bounding box center [848, 344] width 147 height 147
click at [601, 283] on input "e. 1-3-4" at bounding box center [600, 280] width 1 height 4
radio input "true"
click at [647, 471] on button "Next" at bounding box center [600, 477] width 228 height 56
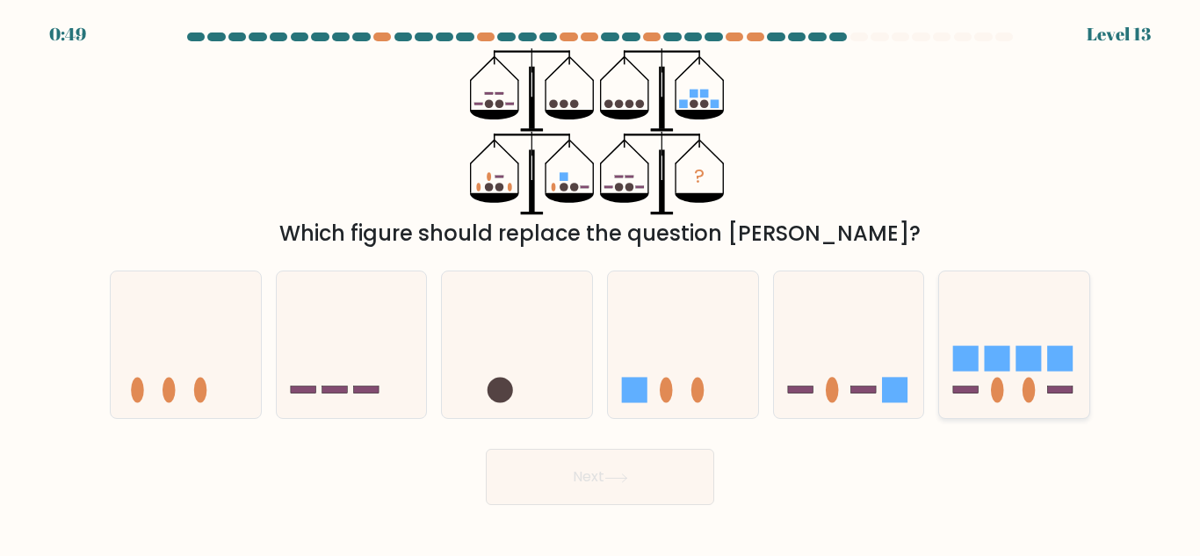
click at [1005, 387] on icon at bounding box center [1014, 345] width 150 height 124
click at [601, 283] on input "f." at bounding box center [600, 280] width 1 height 4
radio input "true"
click at [827, 194] on div "? Which figure should replace the question mark?" at bounding box center [599, 148] width 1001 height 201
click at [607, 486] on button "Next" at bounding box center [600, 477] width 228 height 56
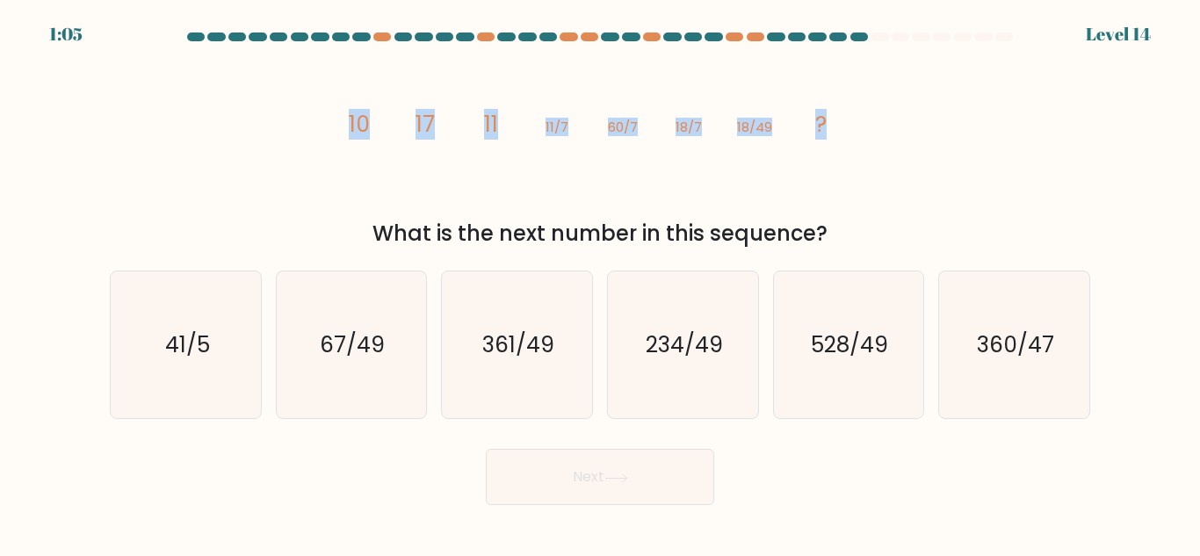
drag, startPoint x: 325, startPoint y: 130, endPoint x: 887, endPoint y: 136, distance: 562.2
click at [887, 136] on div "image/svg+xml 10 17 11 11/7 60/7 18/7 18/49 ? What is the next number in this s…" at bounding box center [599, 148] width 1001 height 201
click at [950, 177] on div "image/svg+xml 10 17 11 11/7 60/7 18/7 18/49 ? What is the next number in this s…" at bounding box center [599, 148] width 1001 height 201
drag, startPoint x: 298, startPoint y: 106, endPoint x: 854, endPoint y: 136, distance: 556.9
click at [854, 136] on div "image/svg+xml 10 17 11 11/7 60/7 18/7 18/49 ? What is the next number in this s…" at bounding box center [599, 148] width 1001 height 201
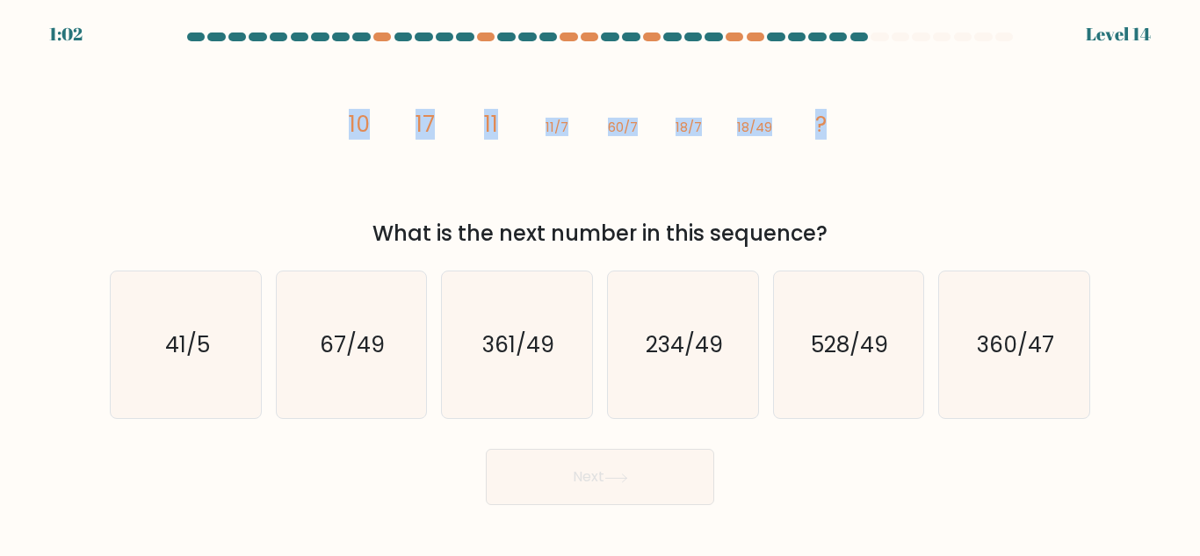
copy g "10 17 11 11/7 60/7 18/7 18/49 ?"
click at [624, 204] on icon "image/svg+xml 10 17 11 11/7 60/7 18/7 18/49 ?" at bounding box center [599, 131] width 527 height 167
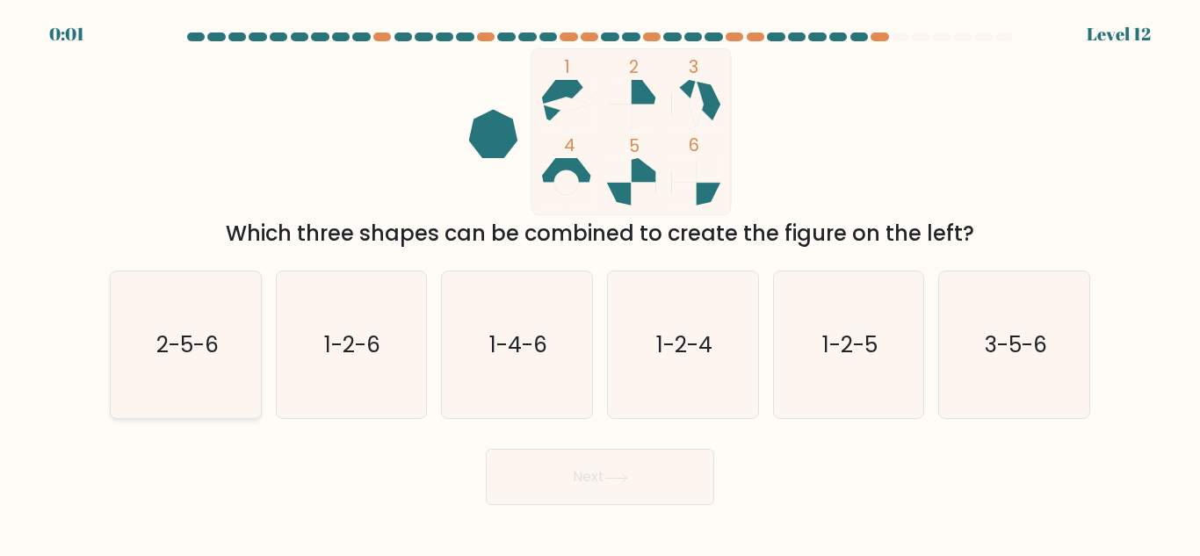
click at [194, 365] on icon "2-5-6" at bounding box center [185, 344] width 147 height 147
click at [600, 283] on input "a. 2-5-6" at bounding box center [600, 280] width 1 height 4
radio input "true"
click at [593, 487] on button "Next" at bounding box center [600, 477] width 228 height 56
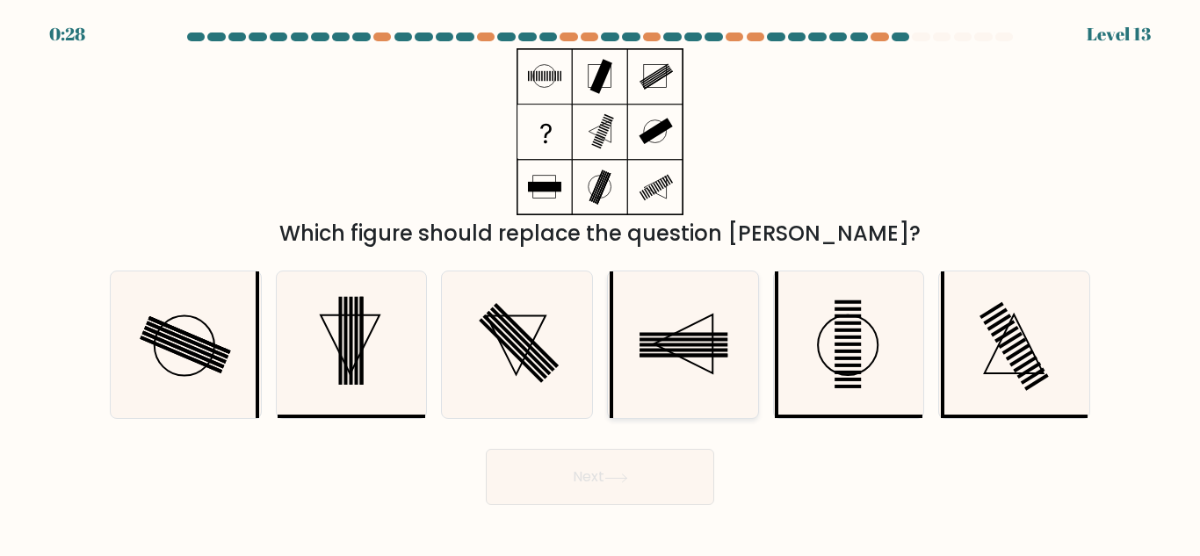
click at [707, 351] on rect at bounding box center [684, 351] width 88 height 4
click at [601, 283] on input "d." at bounding box center [600, 280] width 1 height 4
radio input "true"
click at [1023, 365] on rect at bounding box center [1025, 364] width 25 height 17
click at [601, 283] on input "f." at bounding box center [600, 280] width 1 height 4
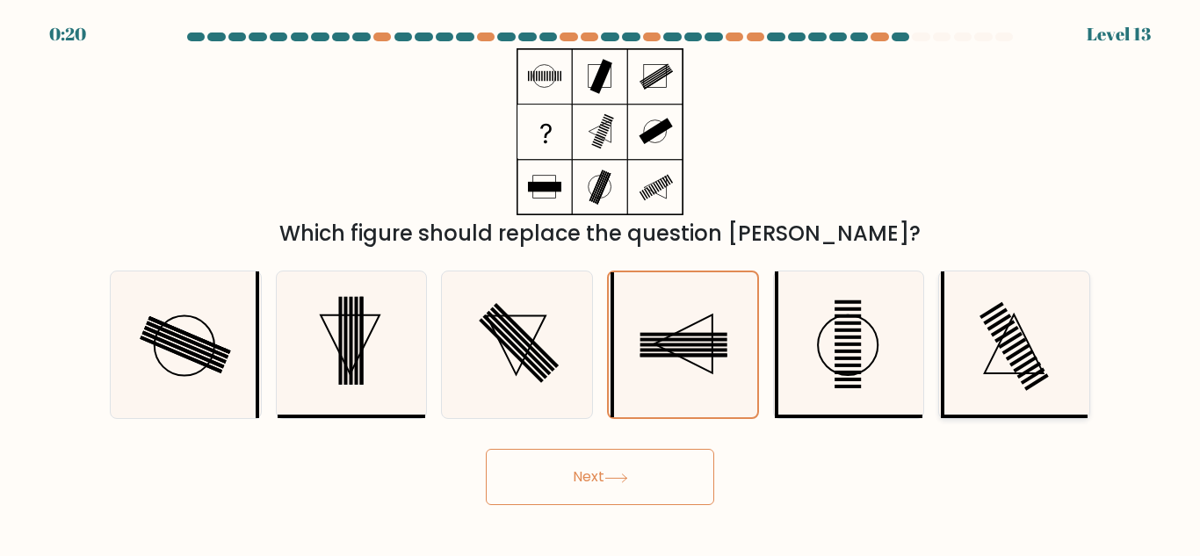
radio input "true"
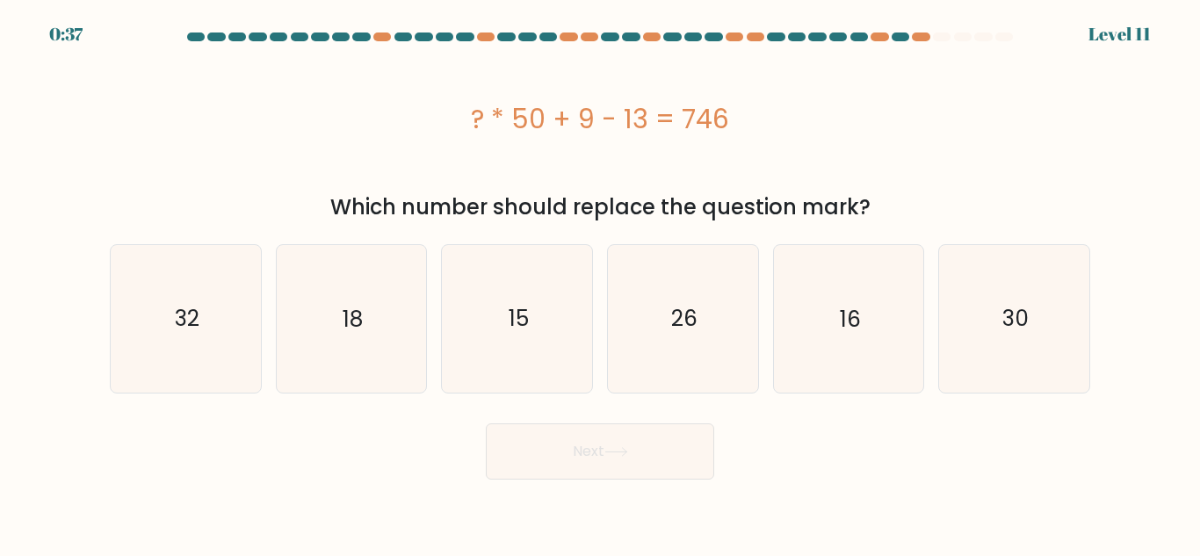
drag, startPoint x: 437, startPoint y: 121, endPoint x: 769, endPoint y: 115, distance: 331.2
click at [769, 115] on div "? * 50 + 9 - 13 = 746" at bounding box center [600, 119] width 980 height 40
copy div "? * 50 + 9 - 13 = 746"
click at [358, 114] on div "? * 50 + 9 - 13 = 746" at bounding box center [600, 119] width 980 height 40
click at [342, 321] on icon "18" at bounding box center [351, 318] width 147 height 147
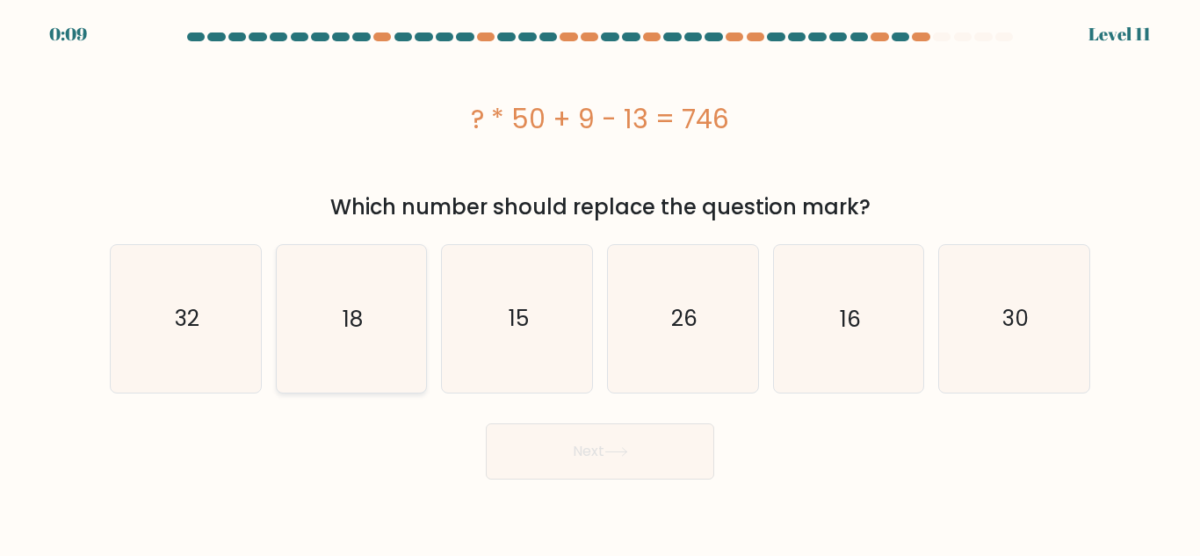
click at [600, 283] on input "b. 18" at bounding box center [600, 280] width 1 height 4
radio input "true"
click at [628, 450] on icon at bounding box center [616, 452] width 24 height 10
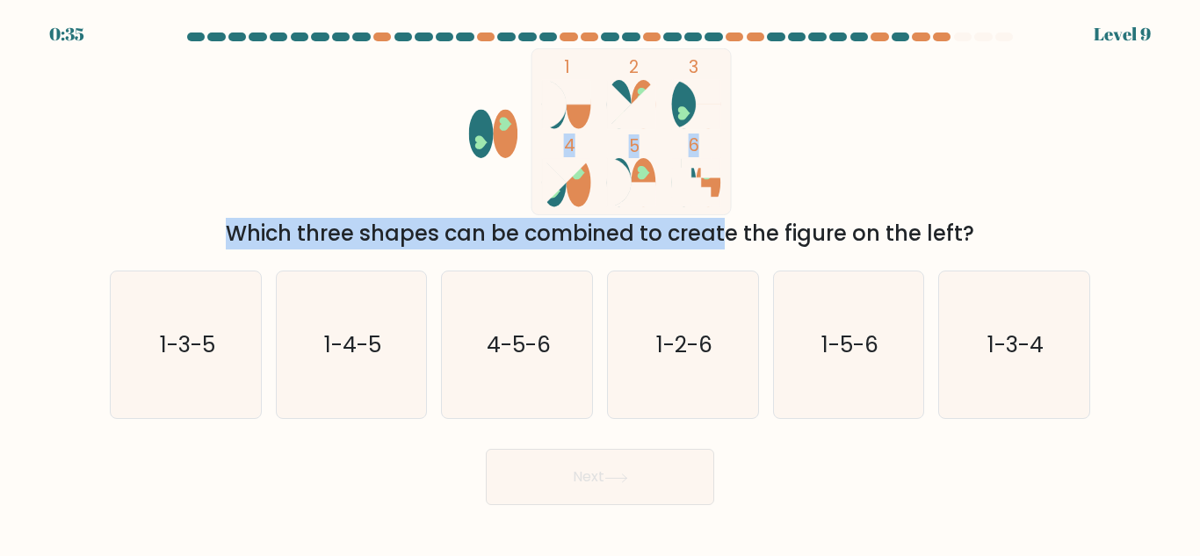
drag, startPoint x: 227, startPoint y: 213, endPoint x: 581, endPoint y: 238, distance: 354.9
click at [581, 238] on div "1 2 3 4 5 6 Which three shapes can be combined to create the figure on the left?" at bounding box center [599, 148] width 1001 height 201
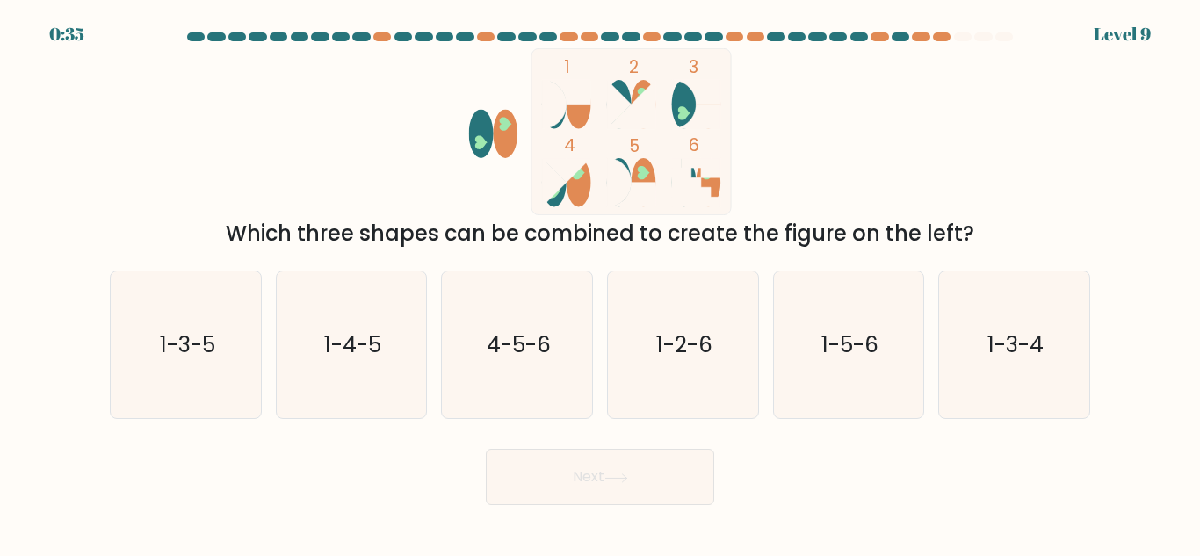
click at [796, 237] on div "Which three shapes can be combined to create the figure on the left?" at bounding box center [599, 234] width 959 height 32
click at [504, 362] on icon "4-5-6" at bounding box center [517, 344] width 147 height 147
click at [600, 283] on input "c. 4-5-6" at bounding box center [600, 280] width 1 height 4
radio input "true"
click at [584, 495] on button "Next" at bounding box center [600, 477] width 228 height 56
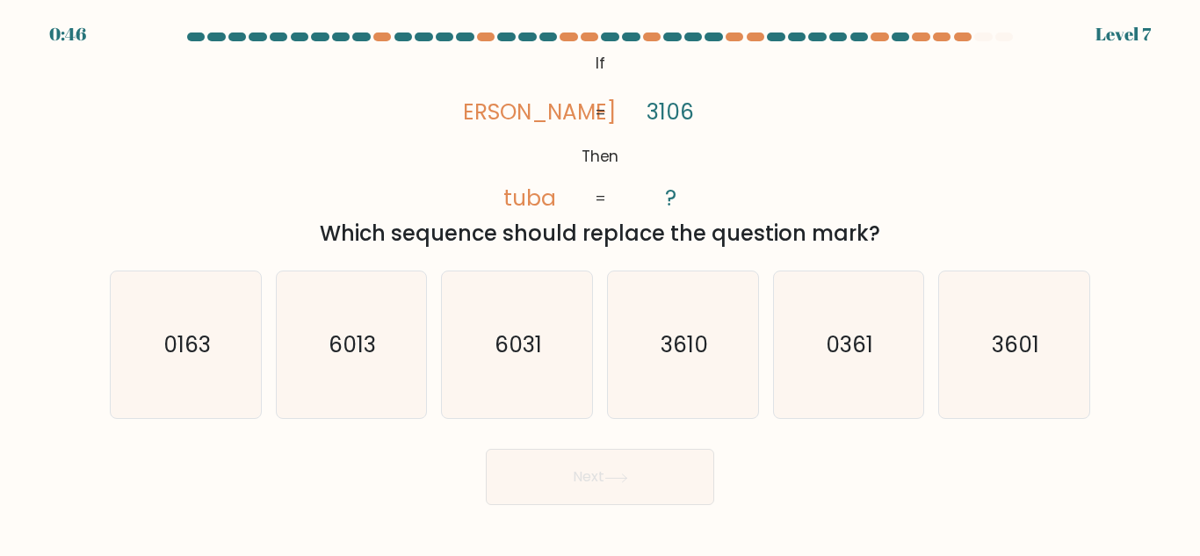
click at [800, 134] on div "@import url('https://fonts.googleapis.com/css?family=Abril+Fatface:400,100,100i…" at bounding box center [599, 148] width 1001 height 201
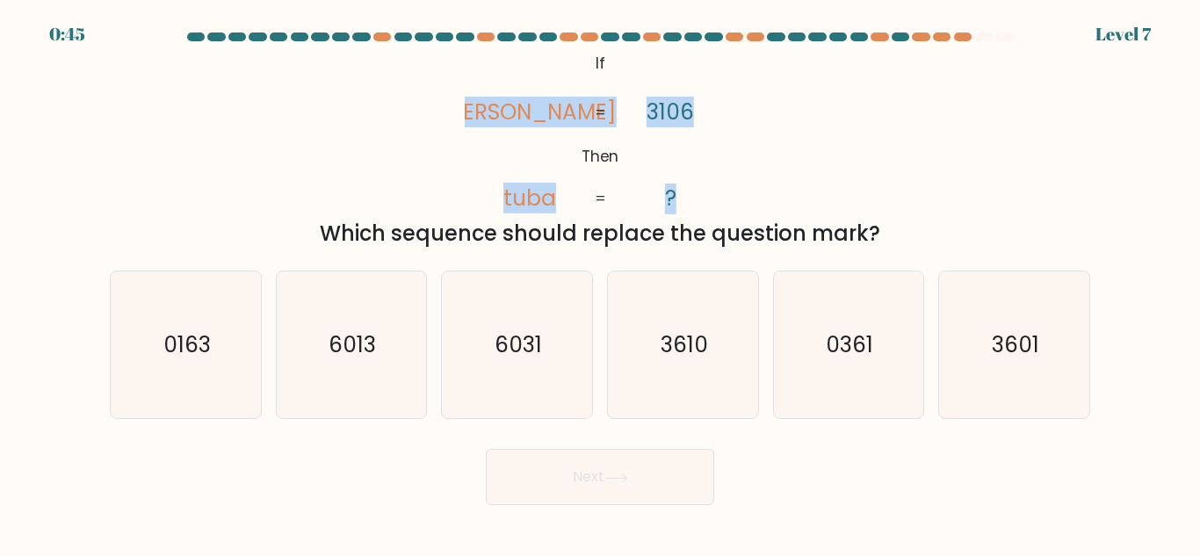
drag, startPoint x: 484, startPoint y: 93, endPoint x: 825, endPoint y: 131, distance: 342.9
click at [878, 199] on div "@import url('https://fonts.googleapis.com/css?family=Abril+Fatface:400,100,100i…" at bounding box center [599, 148] width 1001 height 201
click at [824, 128] on div "@import url('https://fonts.googleapis.com/css?family=Abril+Fatface:400,100,100i…" at bounding box center [599, 148] width 1001 height 201
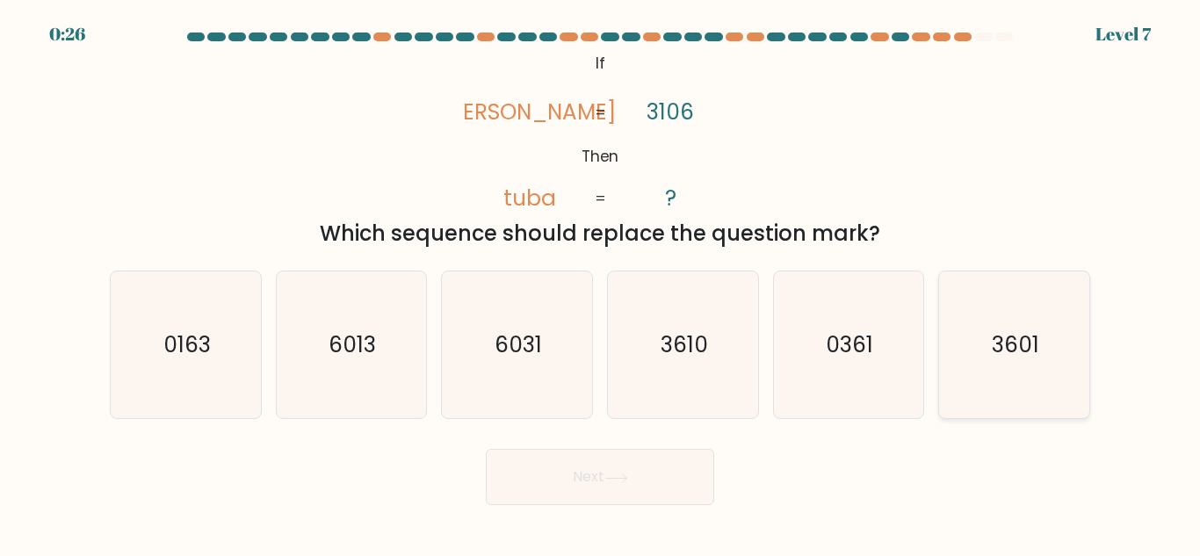
click at [1003, 384] on icon "3601" at bounding box center [1014, 344] width 147 height 147
click at [601, 283] on input "f. 3601" at bounding box center [600, 280] width 1 height 4
radio input "true"
click at [611, 487] on button "Next" at bounding box center [600, 477] width 228 height 56
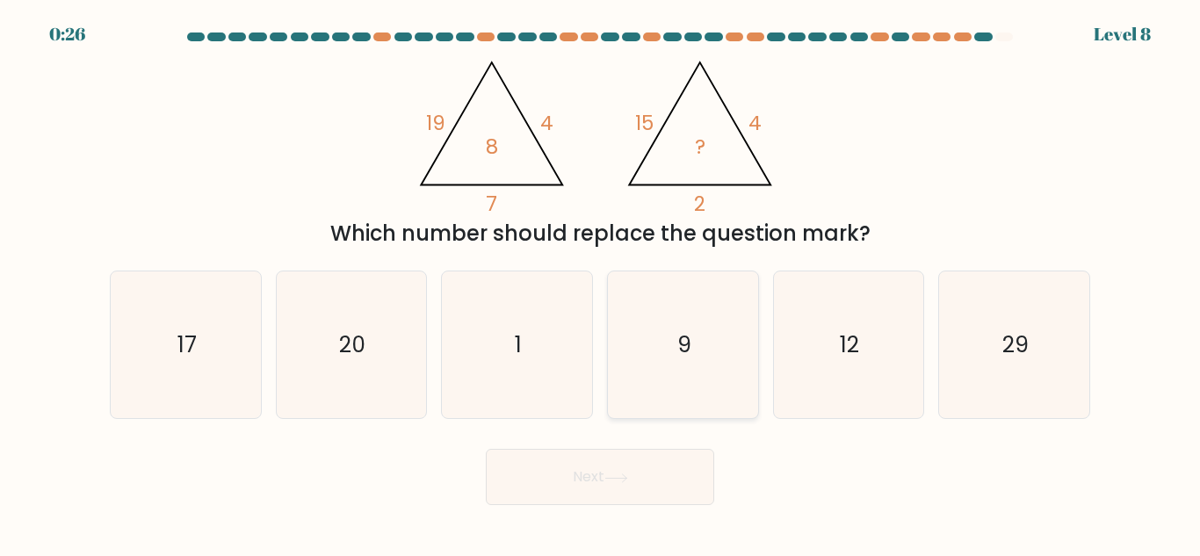
click at [698, 327] on icon "9" at bounding box center [683, 344] width 147 height 147
click at [601, 283] on input "d. 9" at bounding box center [600, 280] width 1 height 4
radio input "true"
click at [653, 479] on button "Next" at bounding box center [600, 477] width 228 height 56
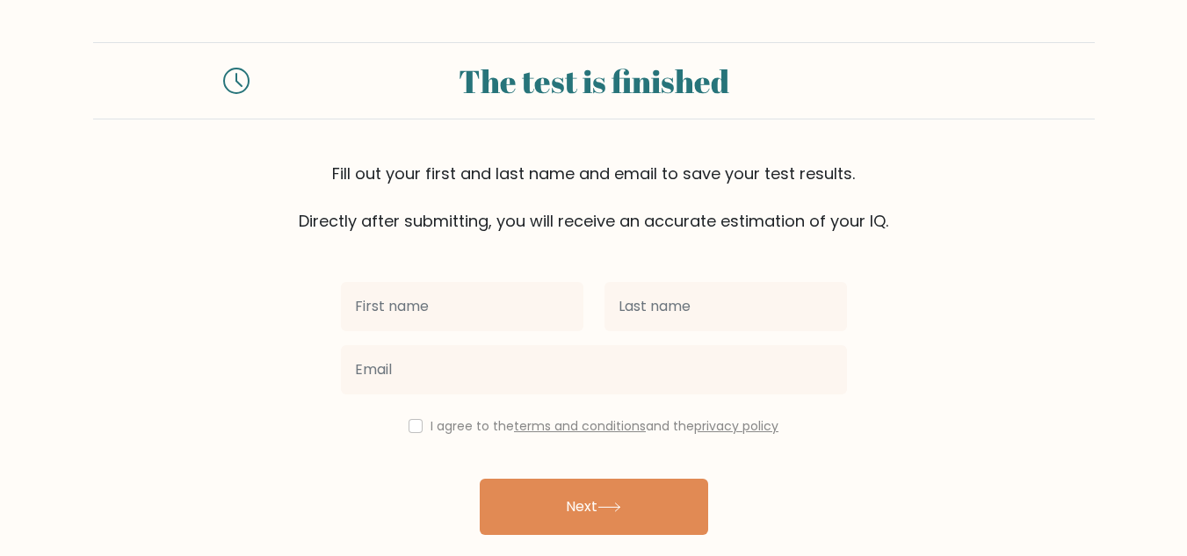
click at [415, 306] on input "text" at bounding box center [462, 306] width 242 height 49
type input "[PERSON_NAME]"
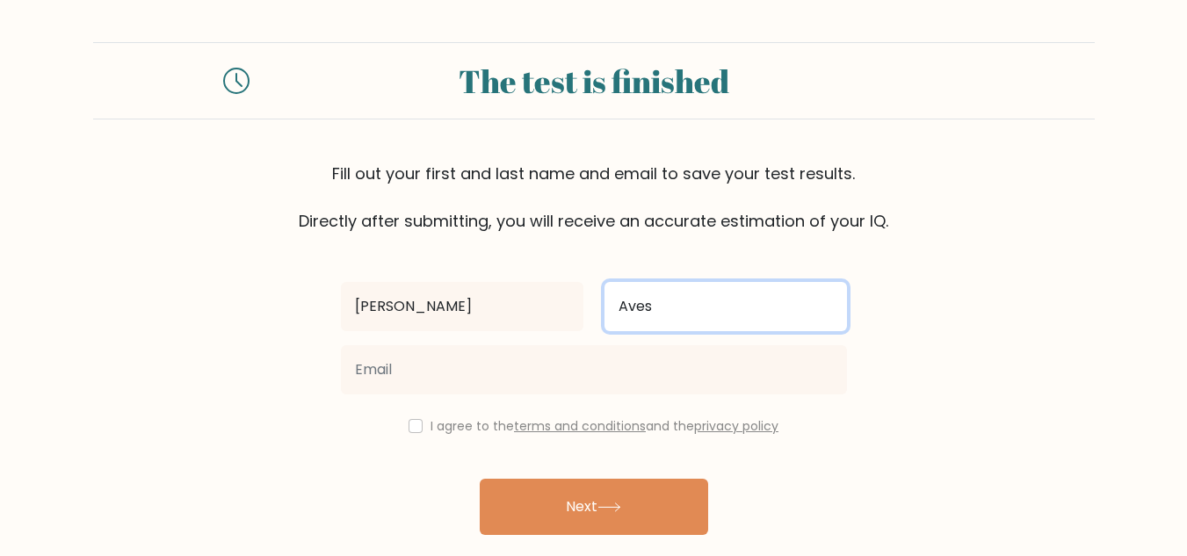
type input "Aves"
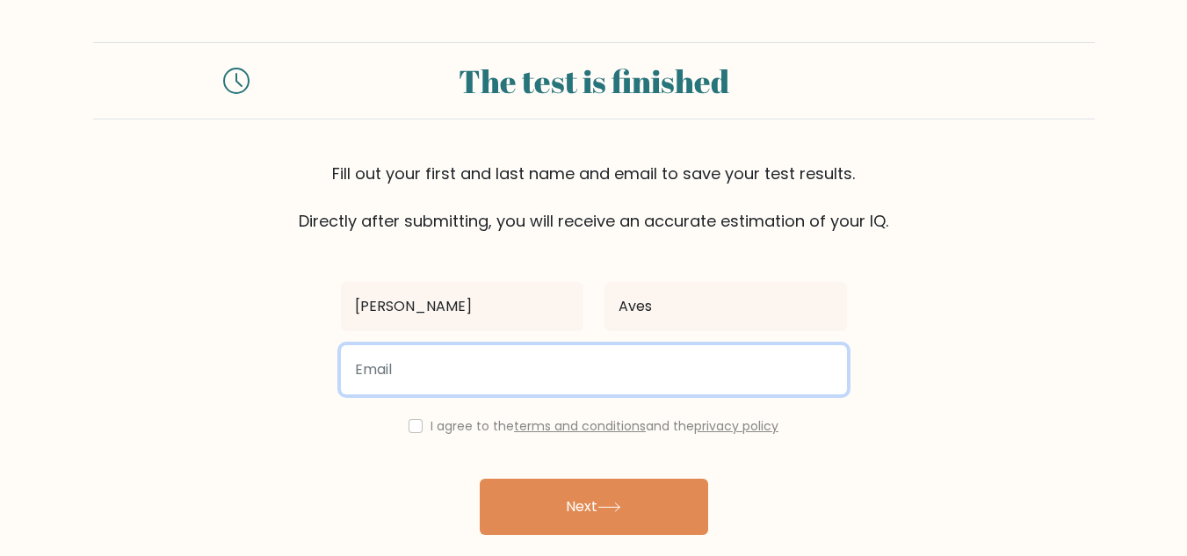
type input "q"
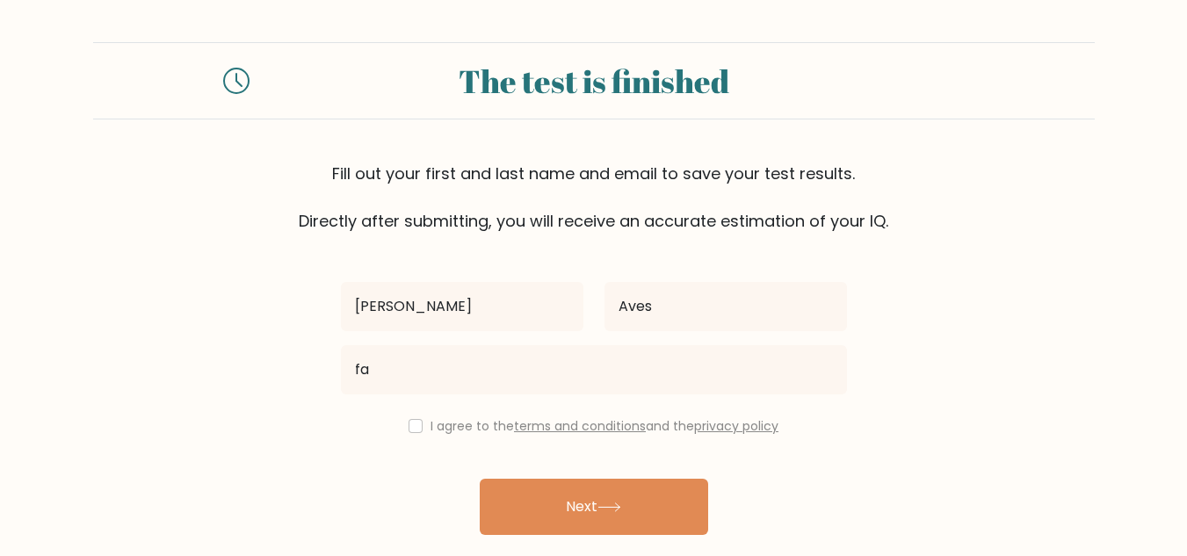
click at [124, 230] on div "Fill out your first and last name and email to save your test results. Directly…" at bounding box center [593, 197] width 1001 height 71
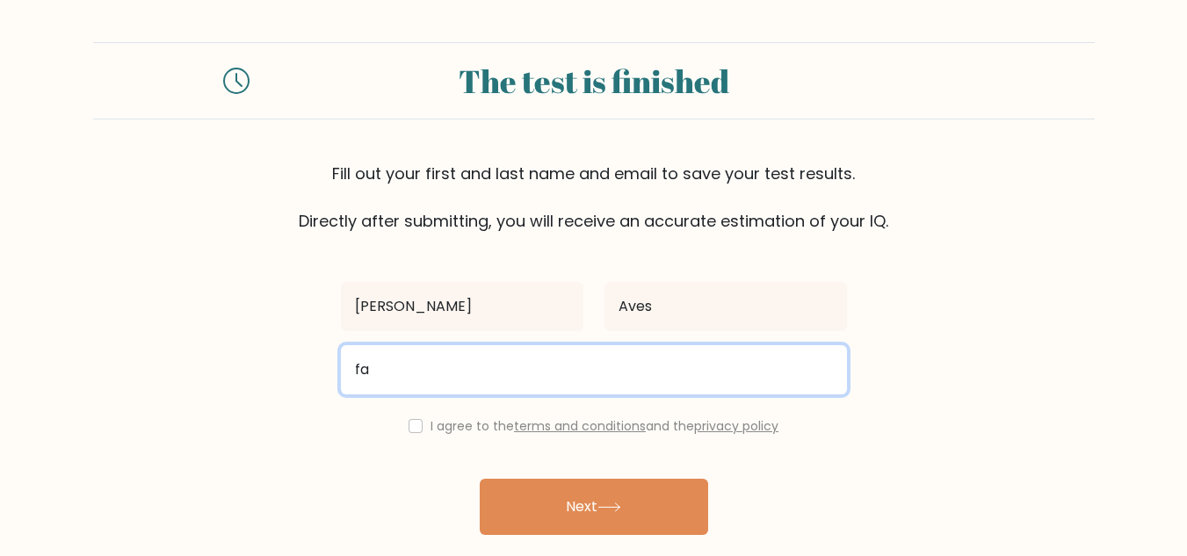
click at [414, 365] on input "fa" at bounding box center [594, 369] width 506 height 49
type input "[EMAIL_ADDRESS][DOMAIN_NAME]"
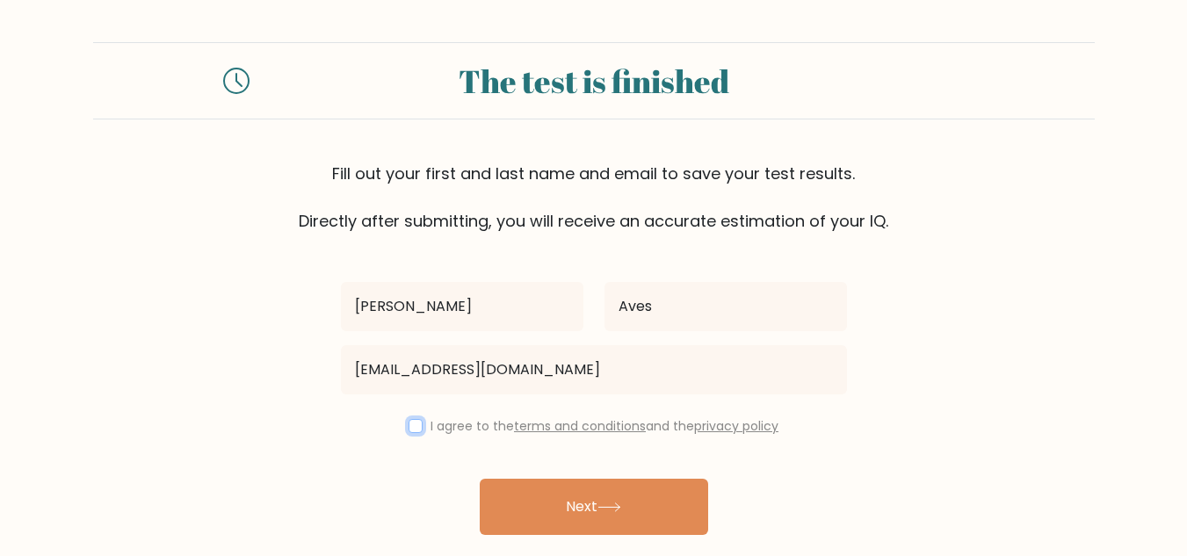
click at [413, 423] on input "checkbox" at bounding box center [415, 426] width 14 height 14
checkbox input "true"
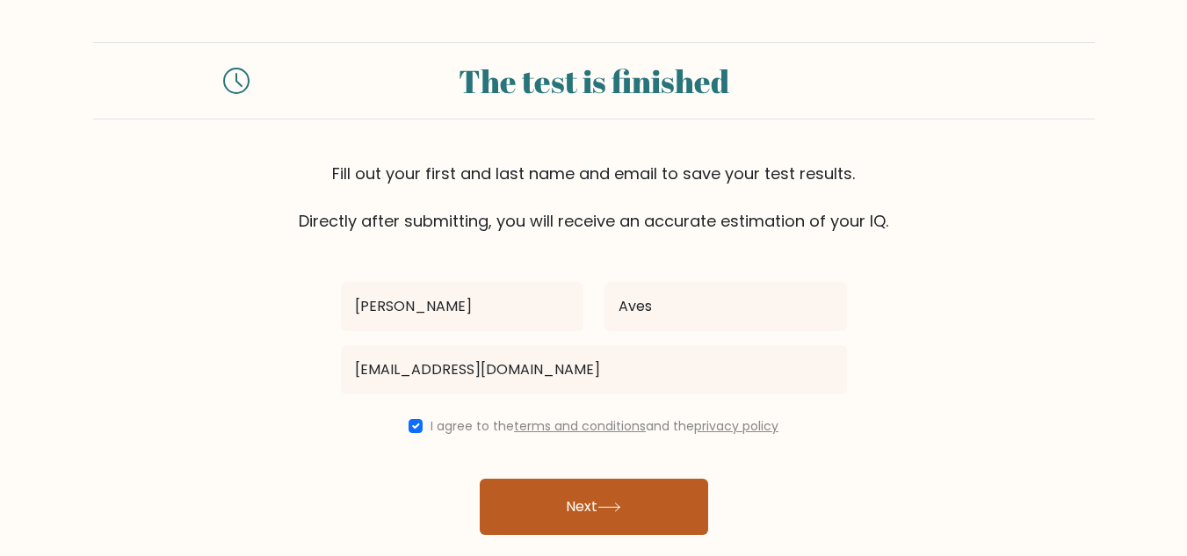
click at [563, 494] on button "Next" at bounding box center [594, 507] width 228 height 56
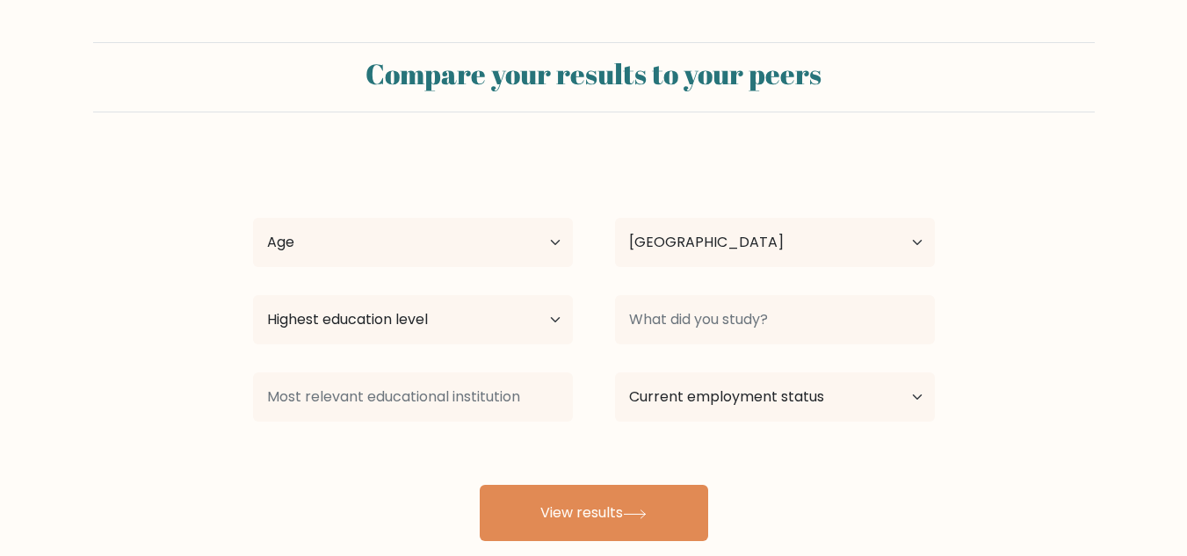
select select "PH"
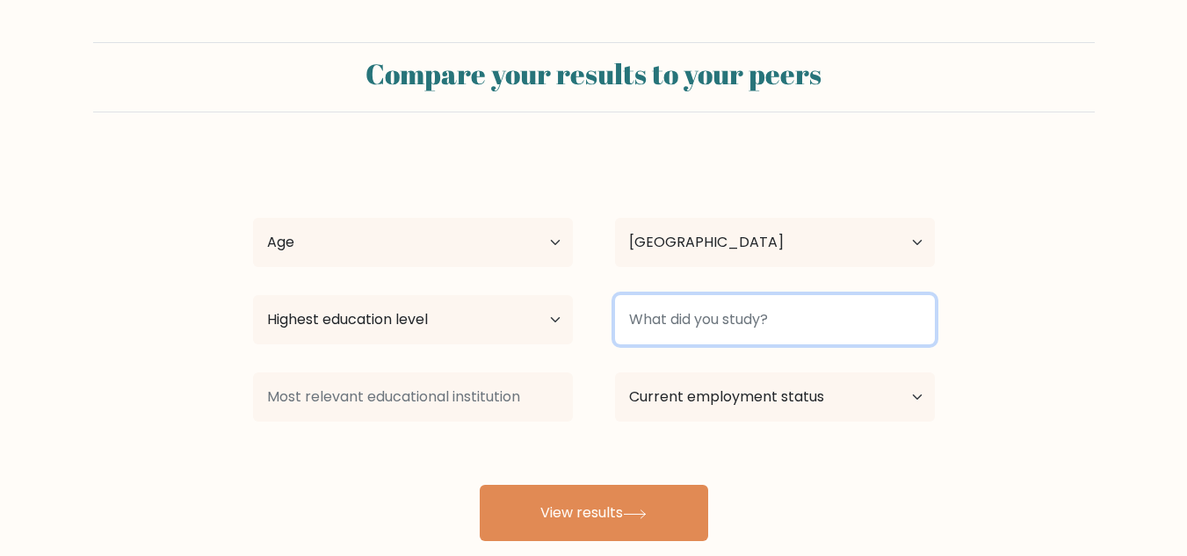
click at [722, 318] on input at bounding box center [775, 319] width 320 height 49
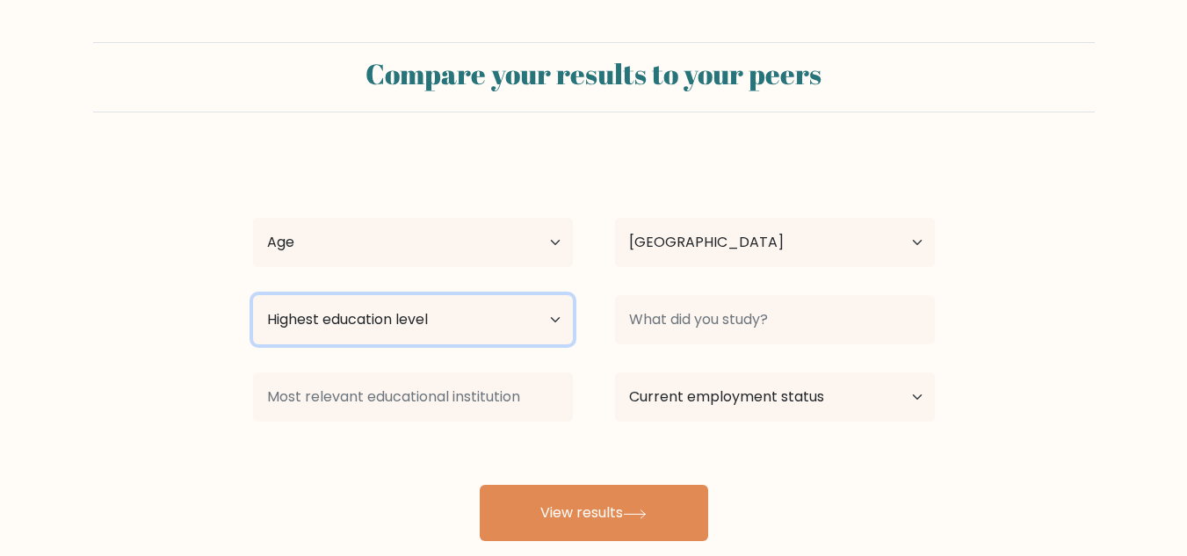
click at [449, 307] on select "Highest education level No schooling Primary Lower Secondary Upper Secondary Oc…" at bounding box center [413, 319] width 320 height 49
select select "upper_secondary"
click at [253, 295] on select "Highest education level No schooling Primary Lower Secondary Upper Secondary Oc…" at bounding box center [413, 319] width 320 height 49
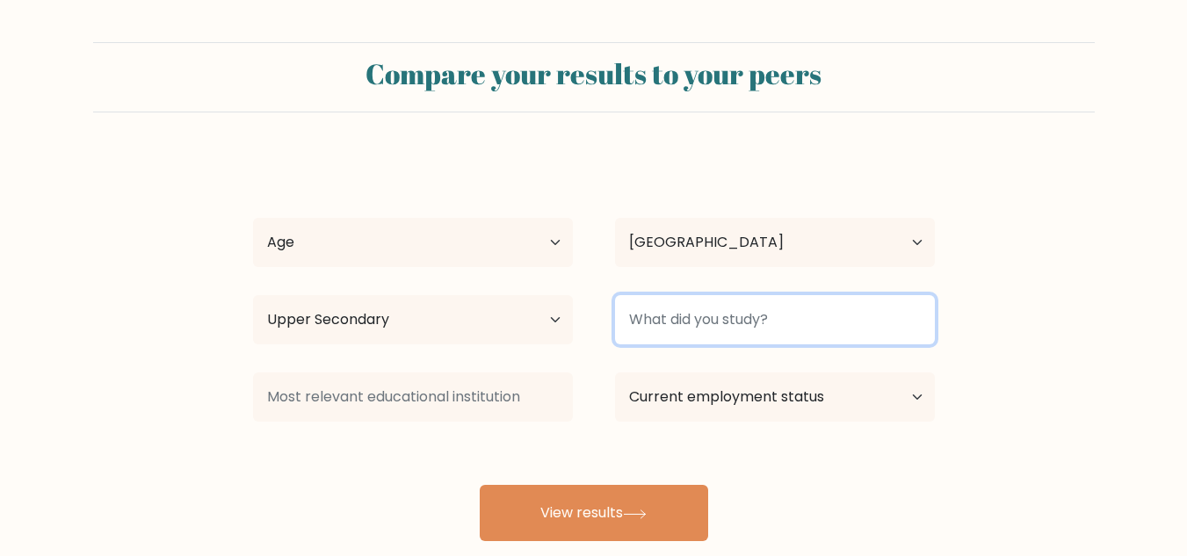
click at [694, 322] on input at bounding box center [775, 319] width 320 height 49
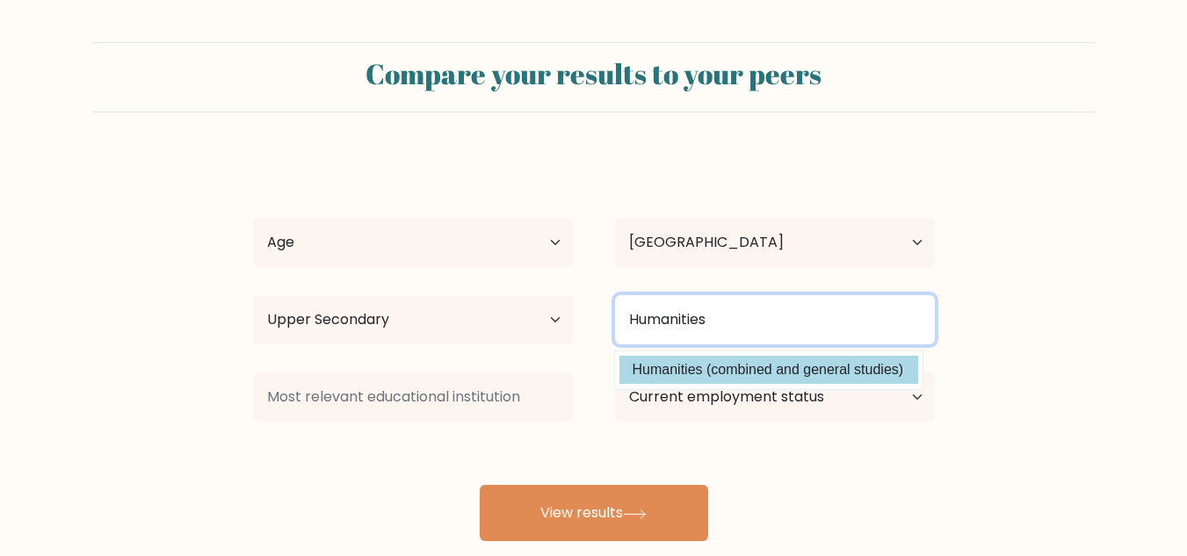
type input "Humanities"
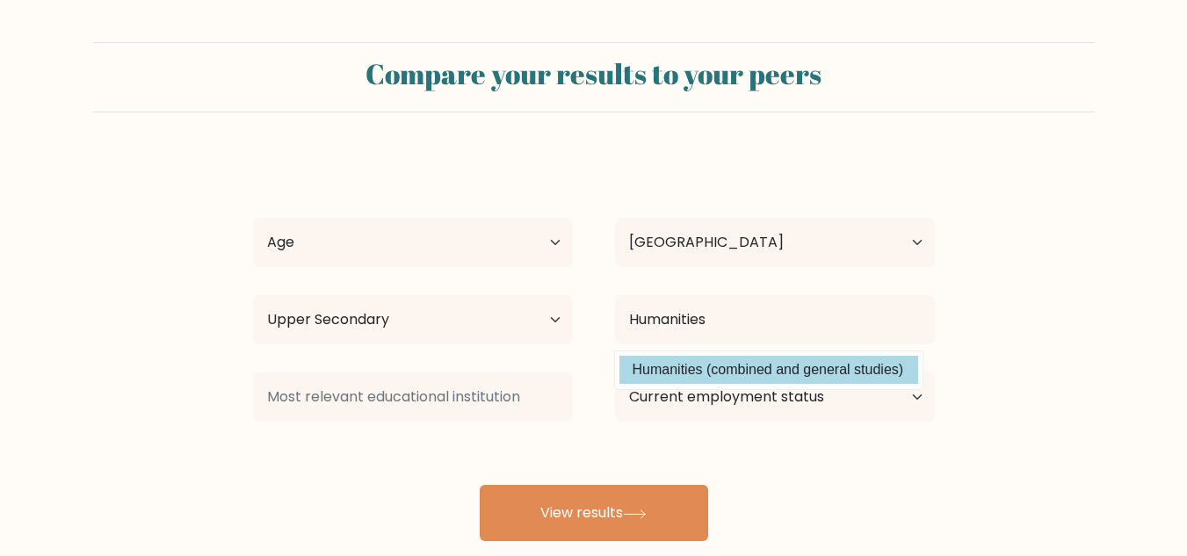
click at [723, 372] on option "Humanities (combined and general studies)" at bounding box center [768, 370] width 299 height 28
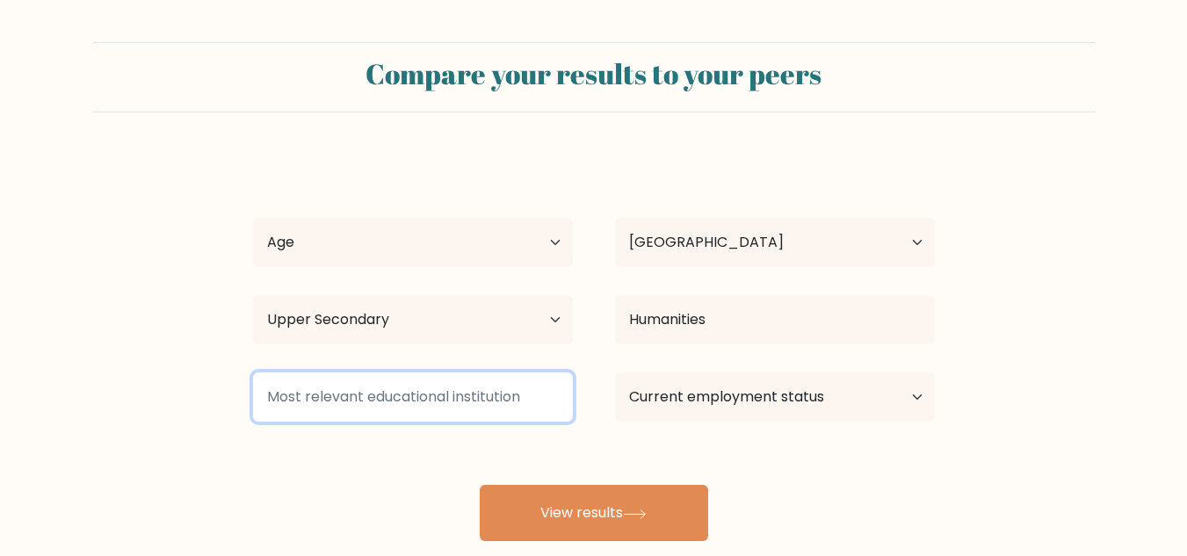
click at [472, 398] on input at bounding box center [413, 396] width 320 height 49
click at [454, 401] on input at bounding box center [413, 396] width 320 height 49
click at [452, 401] on input at bounding box center [413, 396] width 320 height 49
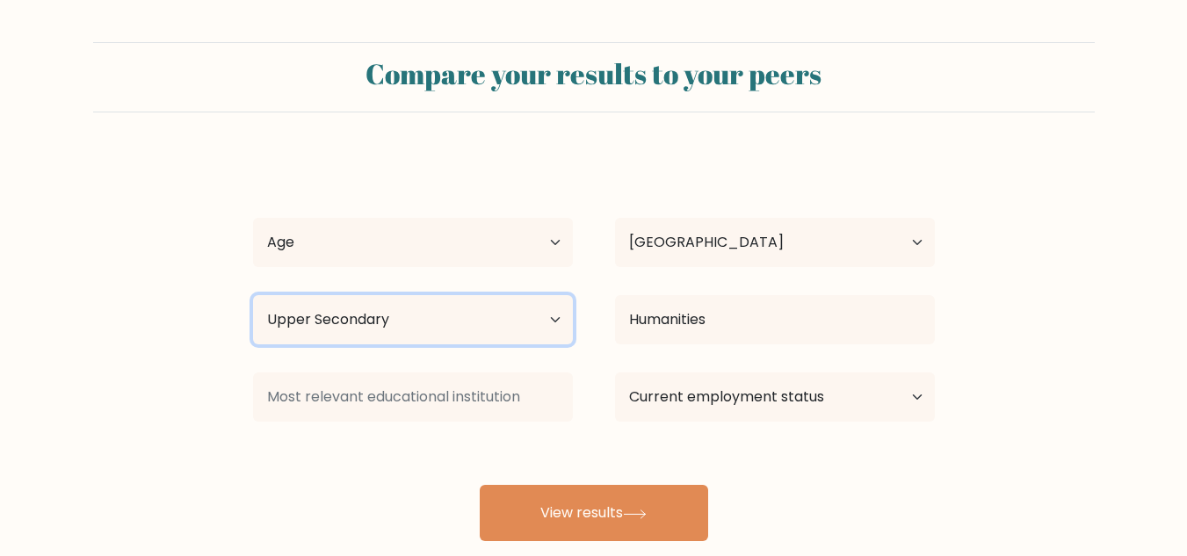
click at [453, 313] on select "Highest education level No schooling Primary Lower Secondary Upper Secondary Oc…" at bounding box center [413, 319] width 320 height 49
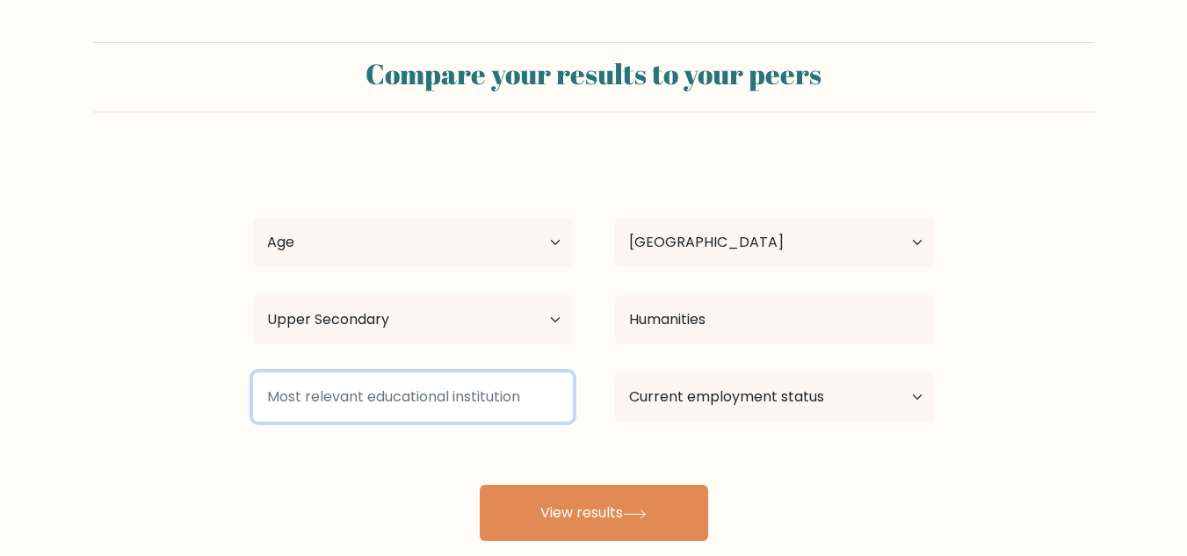
click at [424, 411] on input at bounding box center [413, 396] width 320 height 49
click at [440, 405] on input at bounding box center [413, 396] width 320 height 49
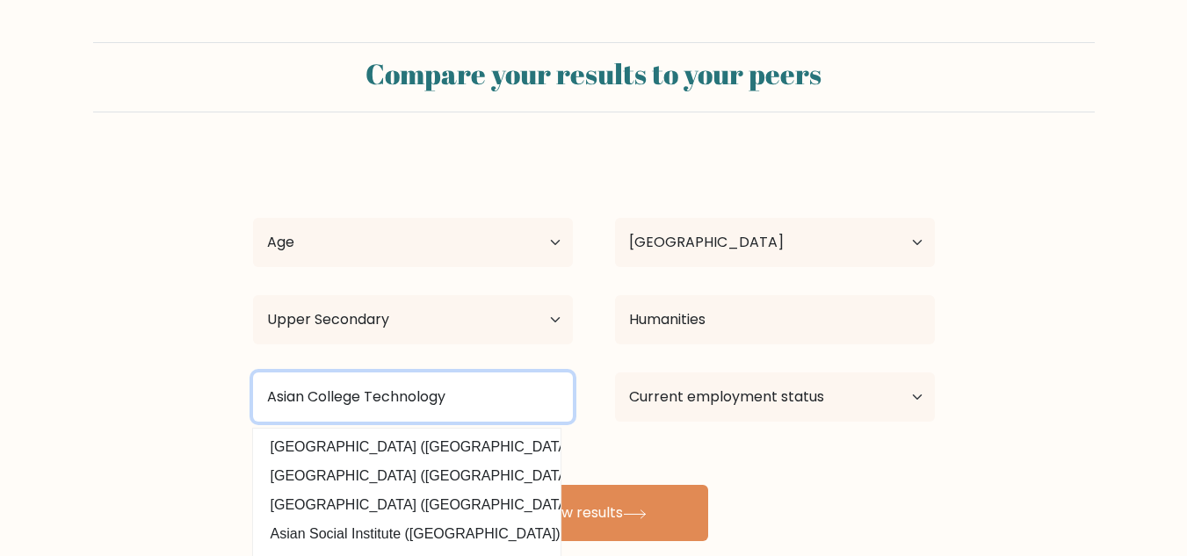
type input "Asian College Technology"
click at [480, 485] on button "View results" at bounding box center [594, 513] width 228 height 56
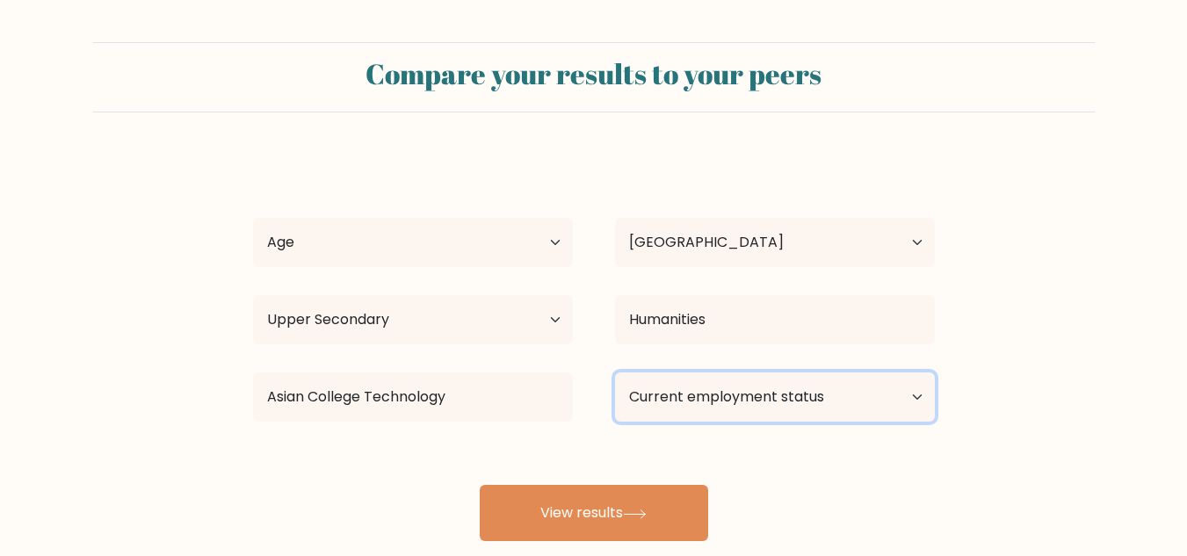
click at [810, 387] on select "Current employment status Employed Student Retired Other / prefer not to answer" at bounding box center [775, 396] width 320 height 49
select select "other"
click at [615, 372] on select "Current employment status Employed Student Retired Other / prefer not to answer" at bounding box center [775, 396] width 320 height 49
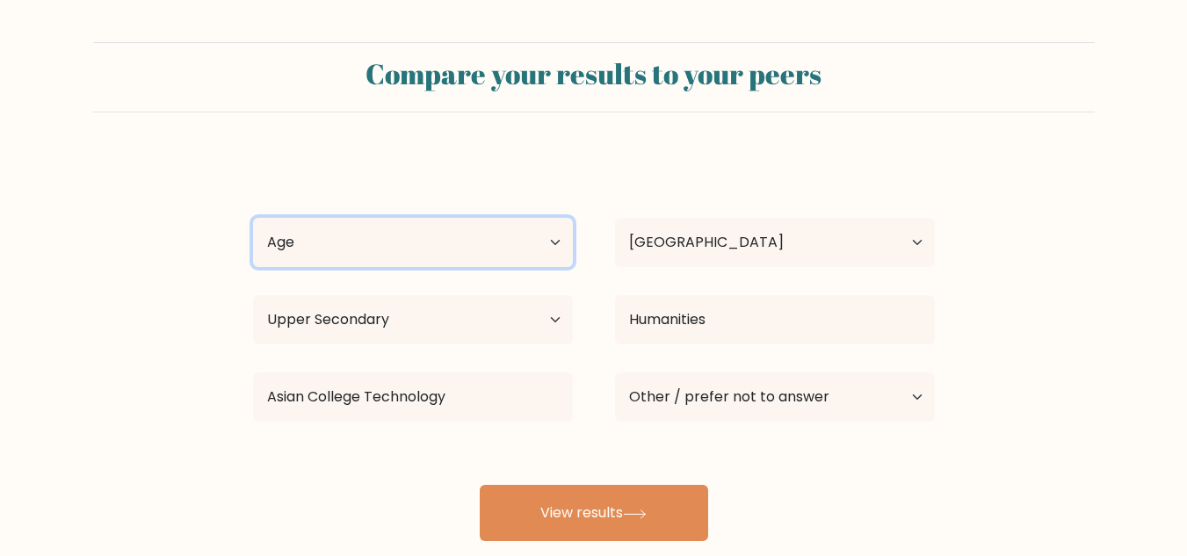
click at [352, 248] on select "Age Under 18 years old 18-24 years old 25-34 years old 35-44 years old 45-54 ye…" at bounding box center [413, 242] width 320 height 49
select select "25_34"
click at [253, 218] on select "Age Under 18 years old 18-24 years old 25-34 years old 35-44 years old 45-54 ye…" at bounding box center [413, 242] width 320 height 49
click at [350, 249] on select "Age Under 18 years old 18-24 years old 25-34 years old 35-44 years old 45-54 ye…" at bounding box center [413, 242] width 320 height 49
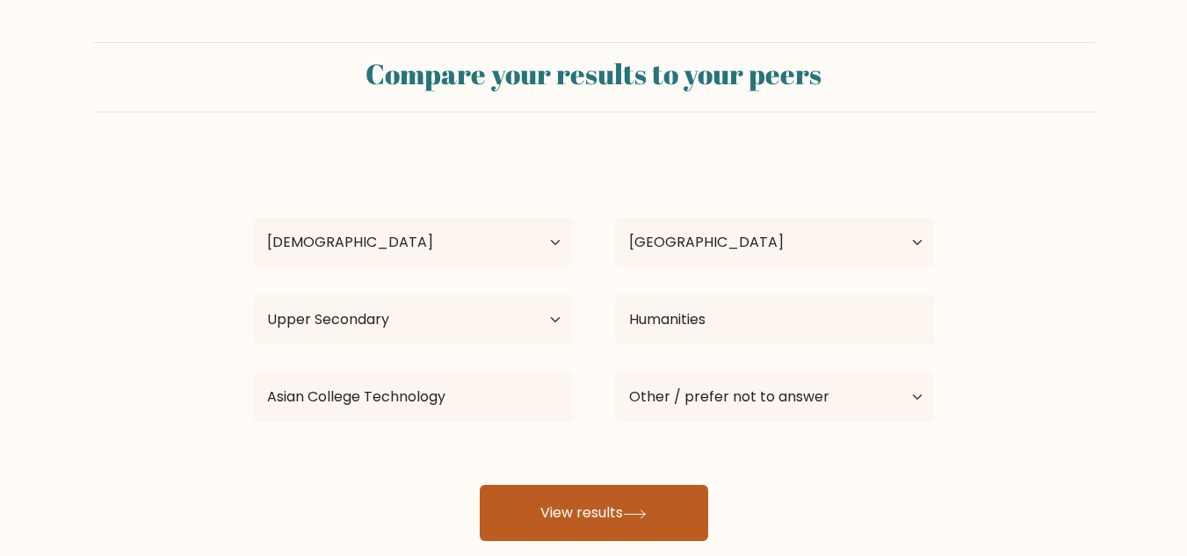
click at [589, 518] on button "View results" at bounding box center [594, 513] width 228 height 56
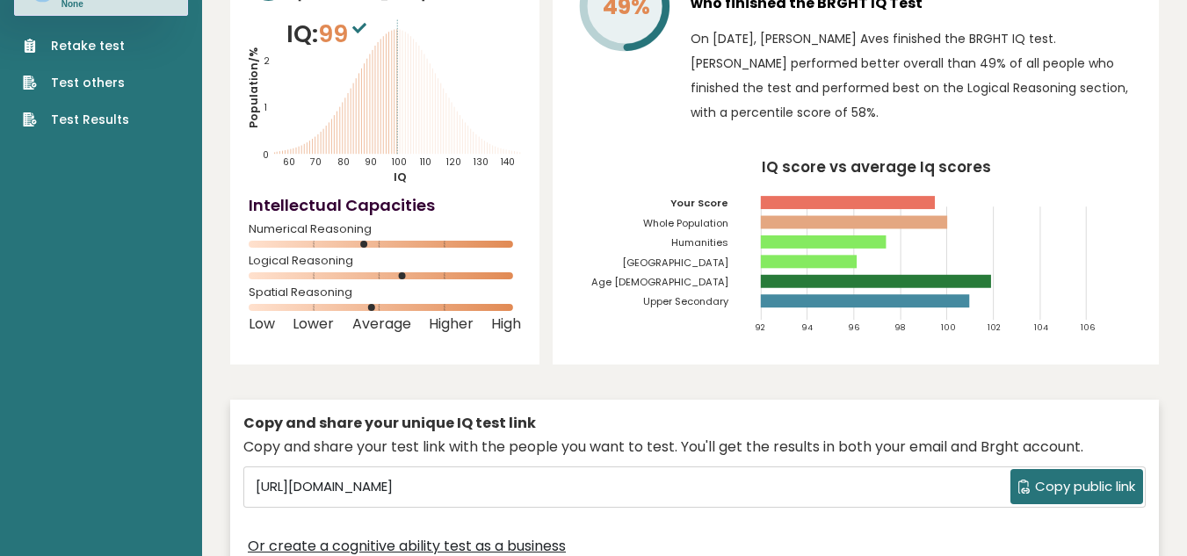
scroll to position [52, 0]
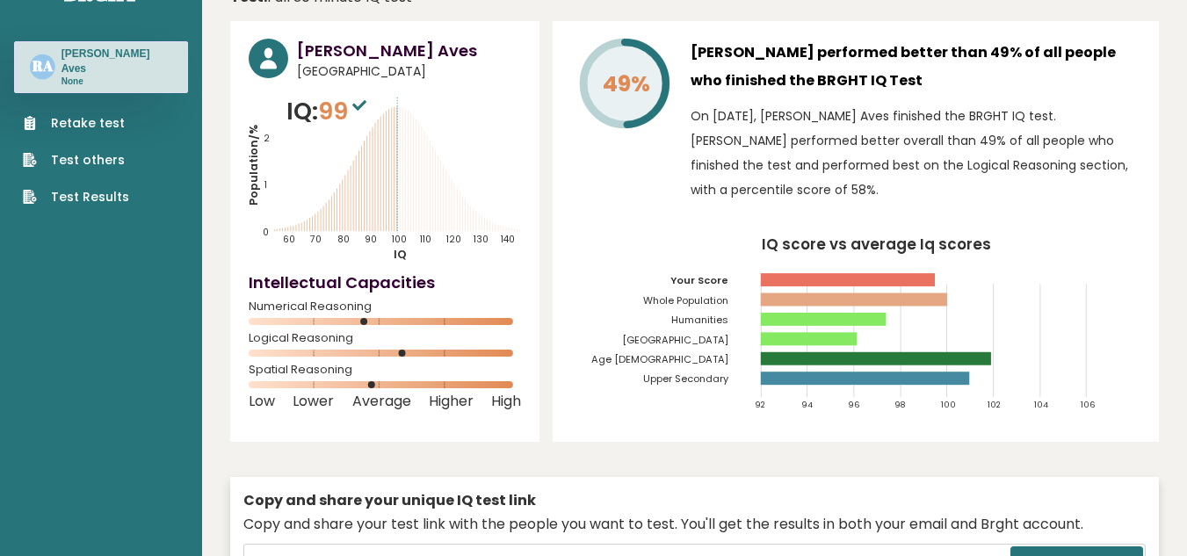
click at [343, 104] on span "99" at bounding box center [344, 111] width 53 height 33
click at [392, 239] on icon "Population/% IQ 0 1 2 60 70 80 90 100 110 120 130 140" at bounding box center [385, 178] width 272 height 168
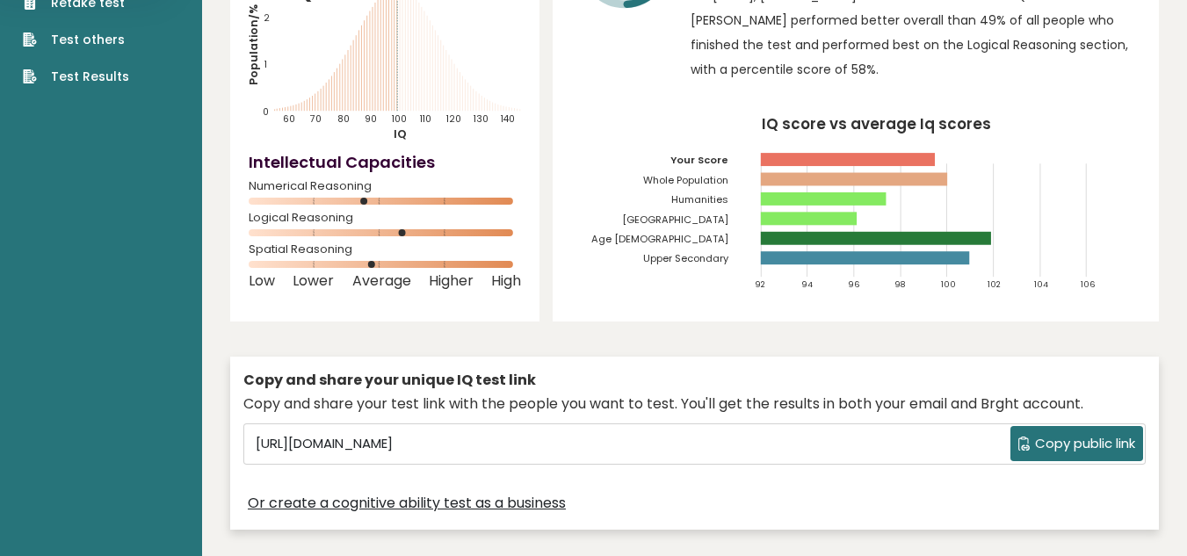
scroll to position [344, 0]
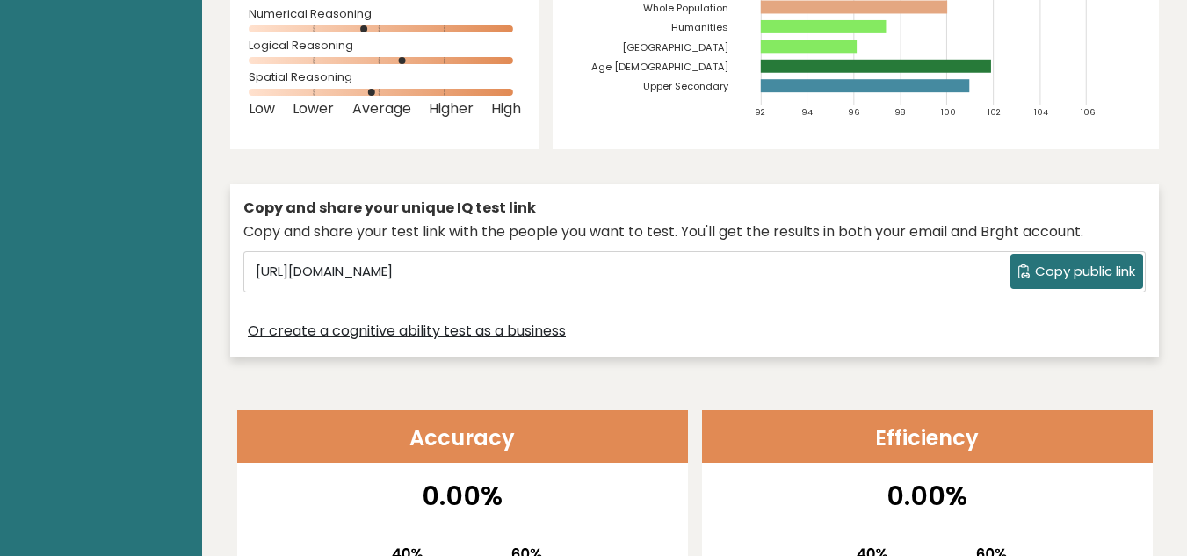
click at [1085, 271] on span "Copy public link" at bounding box center [1085, 272] width 100 height 20
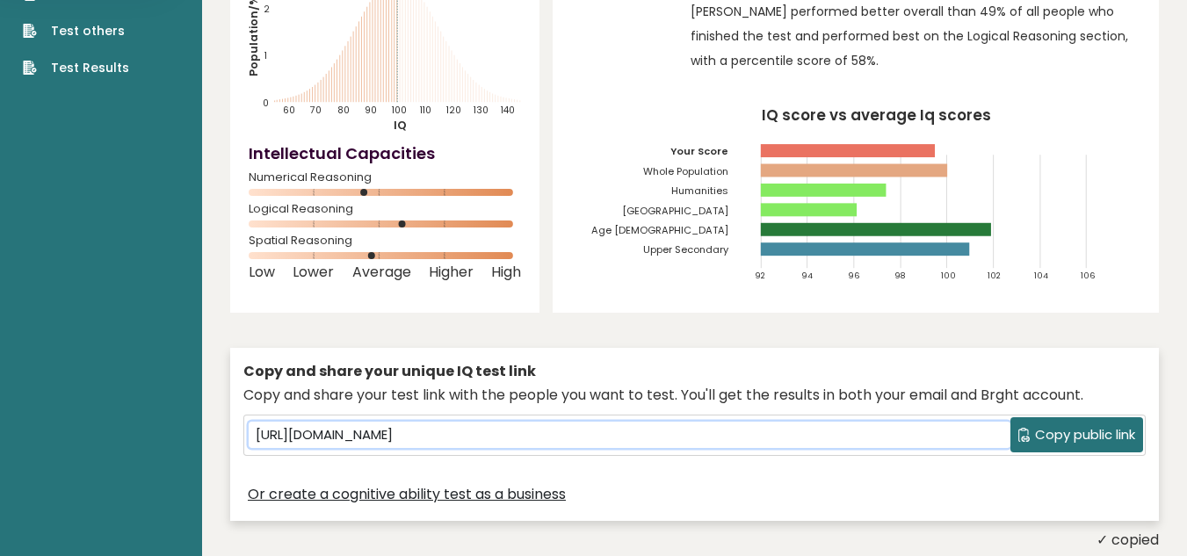
scroll to position [207, 0]
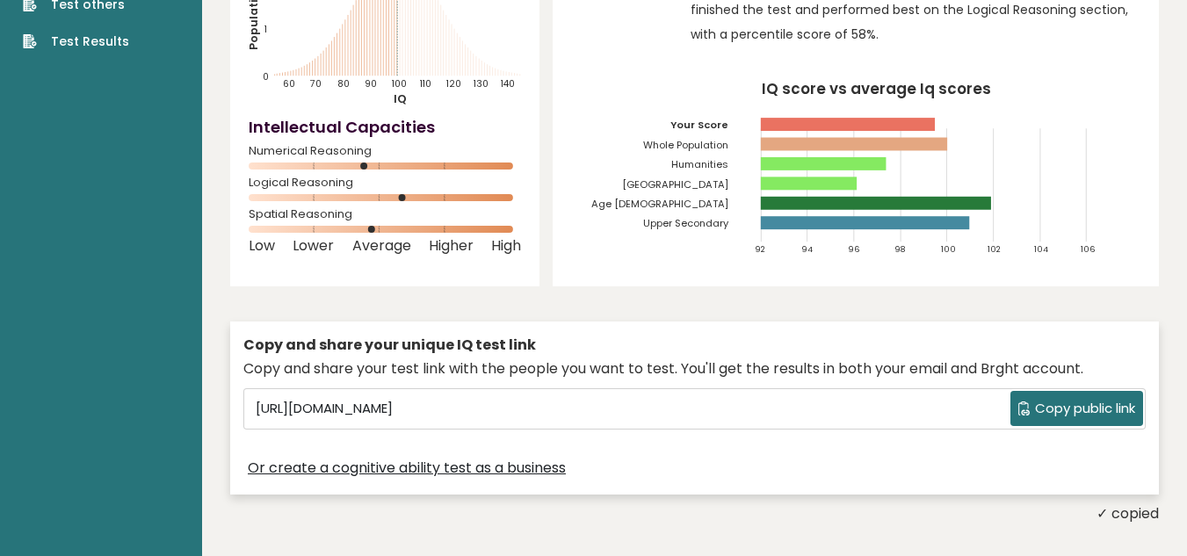
click at [1098, 396] on button "Copy public link" at bounding box center [1076, 408] width 133 height 35
